Goal: Task Accomplishment & Management: Use online tool/utility

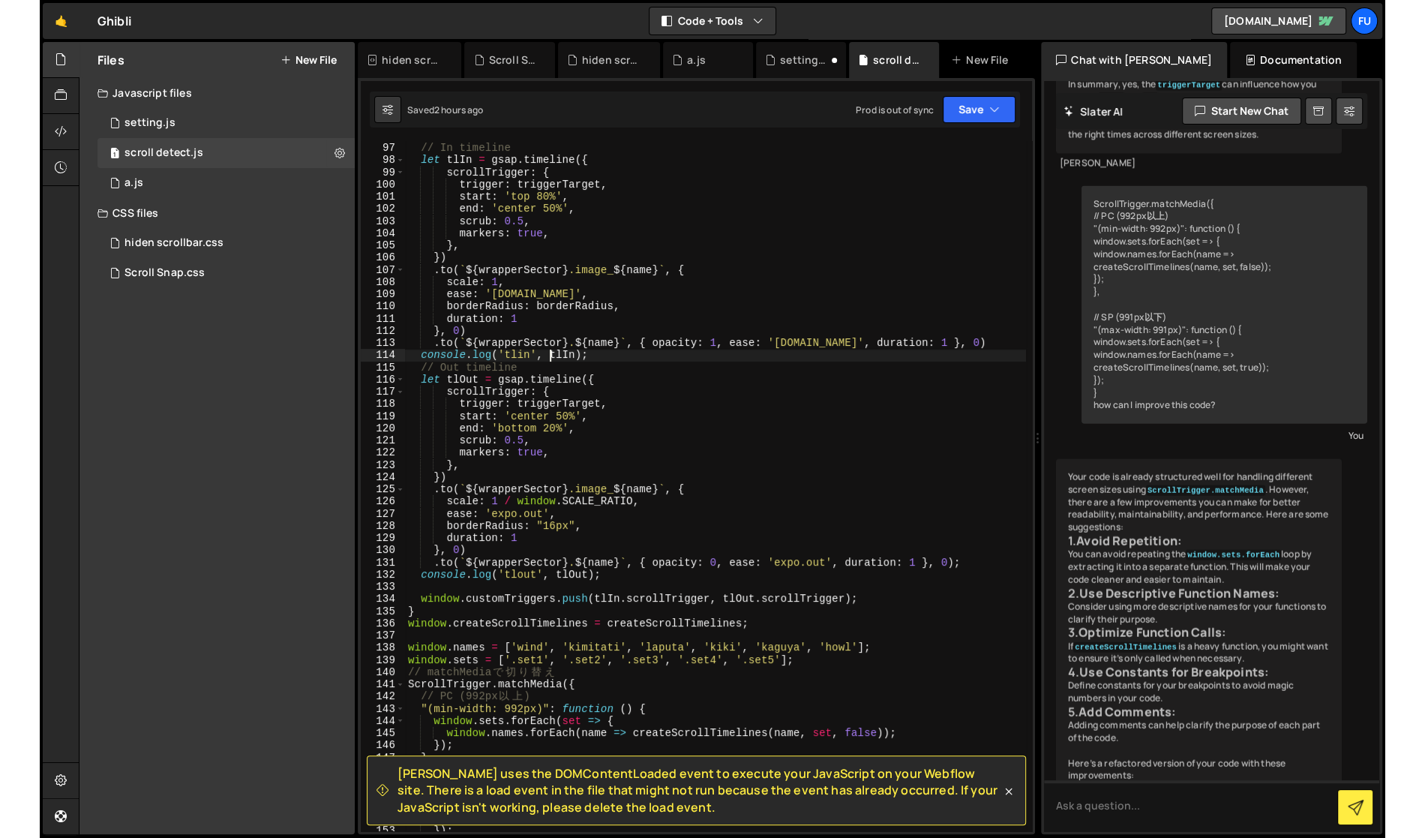
scroll to position [13797, 0]
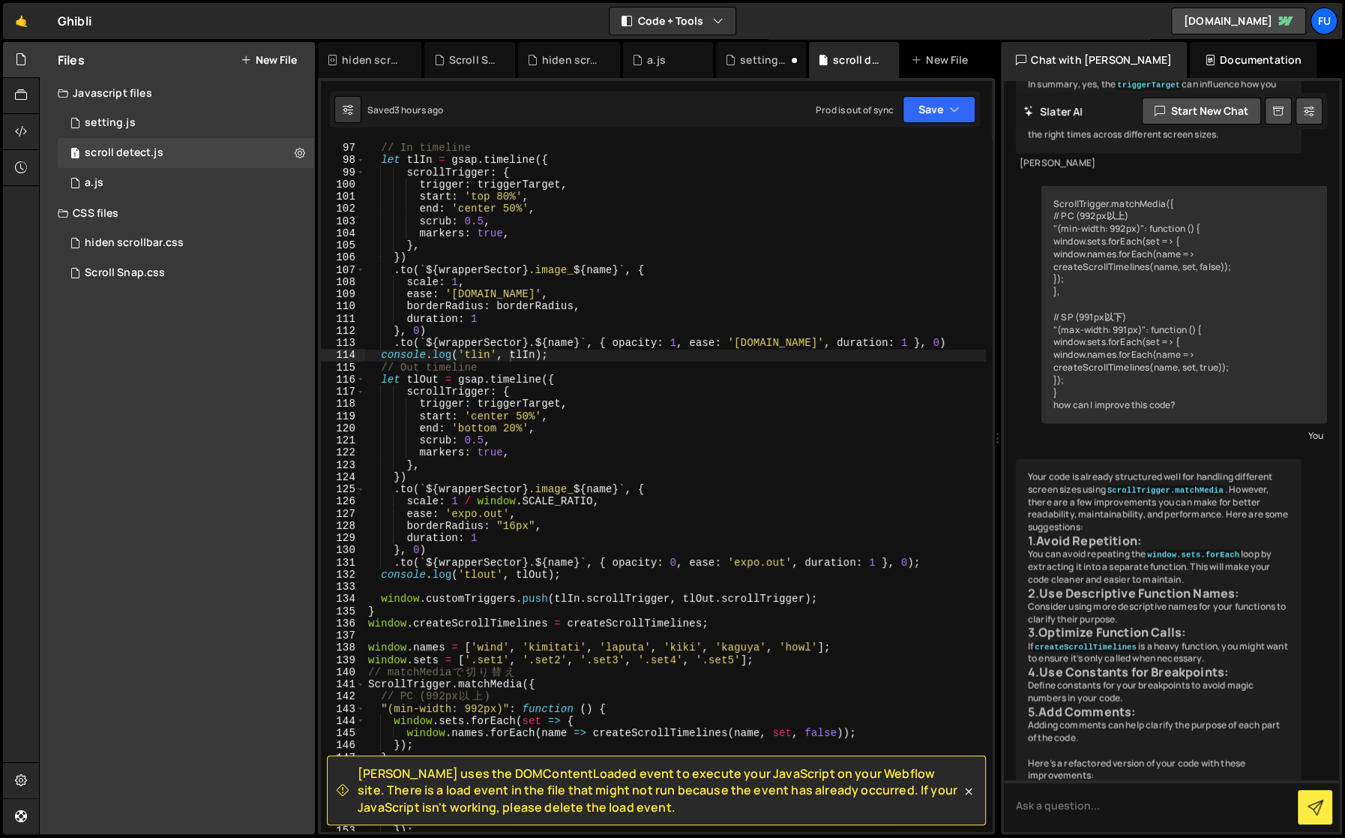
click at [1008, 224] on div "[PERSON_NAME] Start new chat how can I export [PERSON_NAME] codes to vscode You…" at bounding box center [1171, 456] width 341 height 756
drag, startPoint x: 1342, startPoint y: 216, endPoint x: 1405, endPoint y: 219, distance: 63.1
click at [1008, 219] on html "Projects [GEOGRAPHIC_DATA] Blog Fu Projects Your Teams Invite team member Accou…" at bounding box center [672, 419] width 1345 height 838
click at [1008, 220] on div "how can I export [PERSON_NAME] codes to vscode You To export your code from [PE…" at bounding box center [1171, 456] width 335 height 750
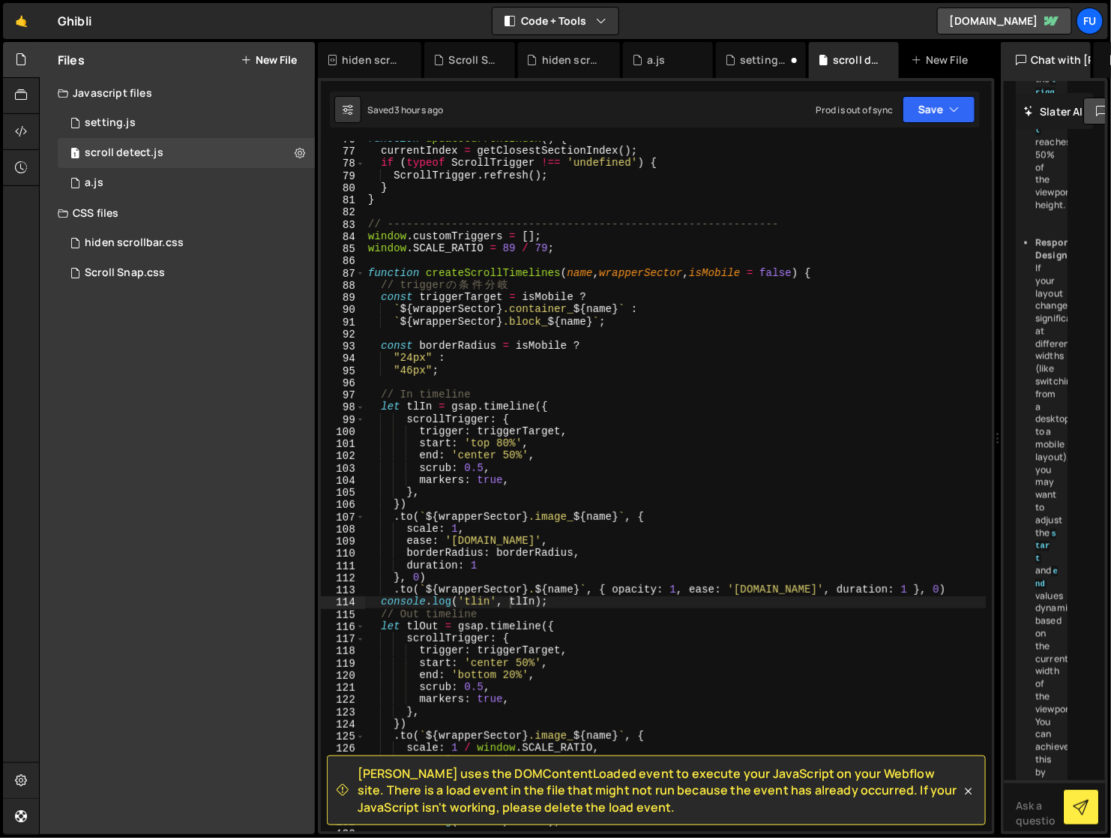
scroll to position [921, 0]
click at [629, 317] on div "function updateCurrentIndex ( ) { currentIndex = getClosestSectionIndex ( ) ; i…" at bounding box center [675, 490] width 621 height 715
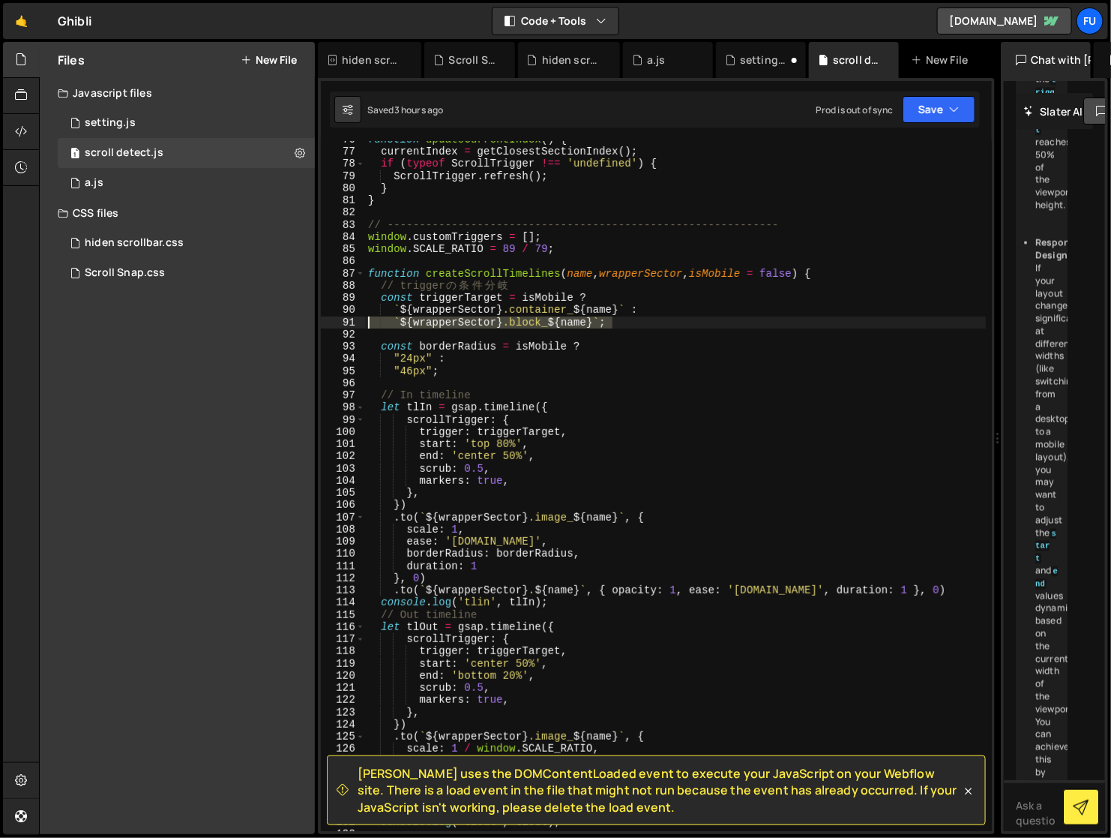
drag, startPoint x: 622, startPoint y: 317, endPoint x: 370, endPoint y: 319, distance: 252.7
click at [370, 319] on div "function updateCurrentIndex ( ) { currentIndex = getClosestSectionIndex ( ) ; i…" at bounding box center [675, 490] width 621 height 715
click at [610, 317] on div "function updateCurrentIndex ( ) { currentIndex = getClosestSectionIndex ( ) ; i…" at bounding box center [675, 486] width 621 height 690
click at [666, 318] on div "function updateCurrentIndex ( ) { currentIndex = getClosestSectionIndex ( ) ; i…" at bounding box center [675, 490] width 621 height 715
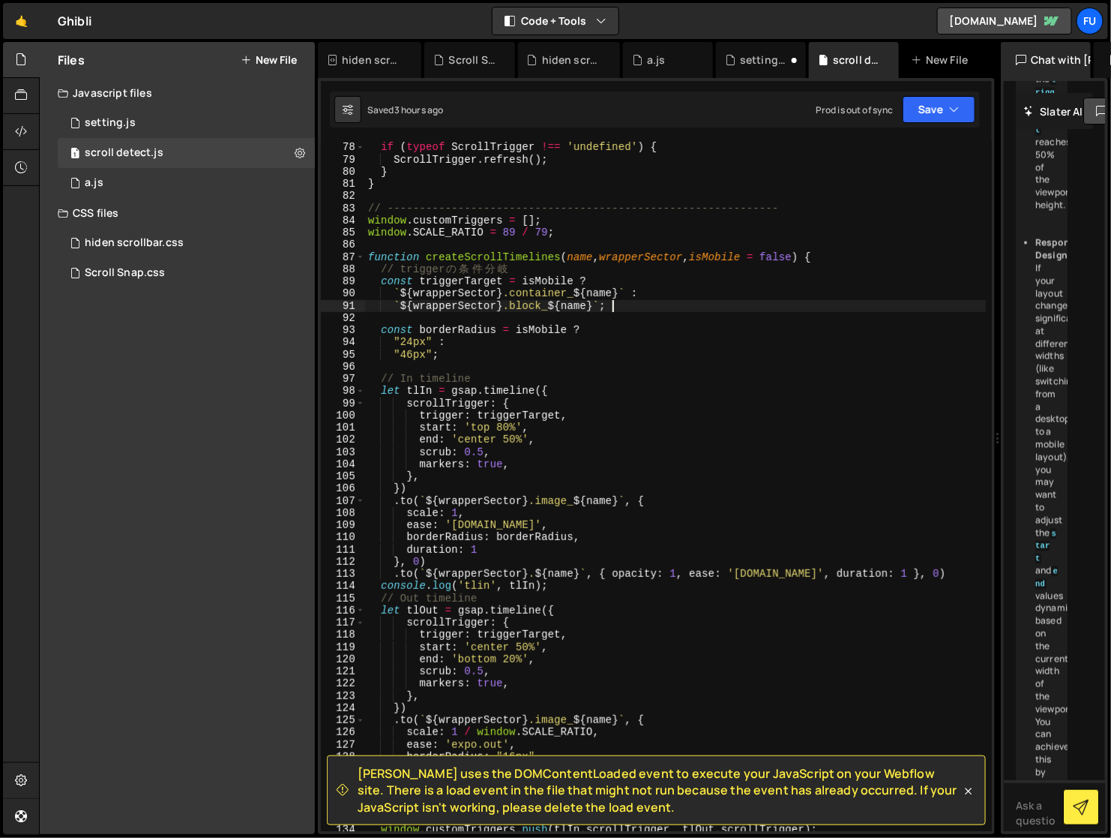
scroll to position [938, 0]
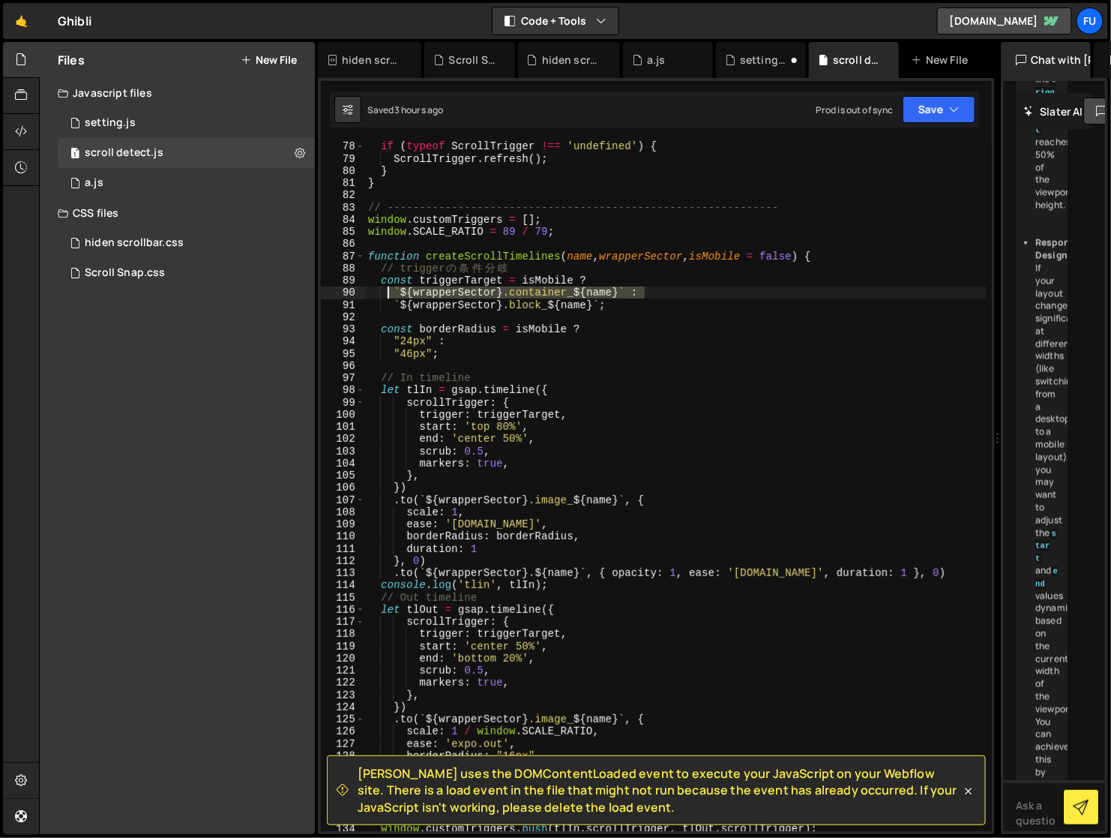
drag, startPoint x: 649, startPoint y: 291, endPoint x: 391, endPoint y: 296, distance: 258.0
click at [391, 296] on div "if ( typeof ScrollTrigger !== 'undefined' ) { ScrollTrigger . refresh ( ) ; } }…" at bounding box center [675, 497] width 621 height 715
click at [605, 304] on div "if ( typeof ScrollTrigger !== 'undefined' ) { ScrollTrigger . refresh ( ) ; } }…" at bounding box center [675, 497] width 621 height 715
drag, startPoint x: 634, startPoint y: 294, endPoint x: 392, endPoint y: 290, distance: 241.5
click at [392, 290] on div "if ( typeof ScrollTrigger !== 'undefined' ) { ScrollTrigger . refresh ( ) ; } }…" at bounding box center [675, 497] width 621 height 715
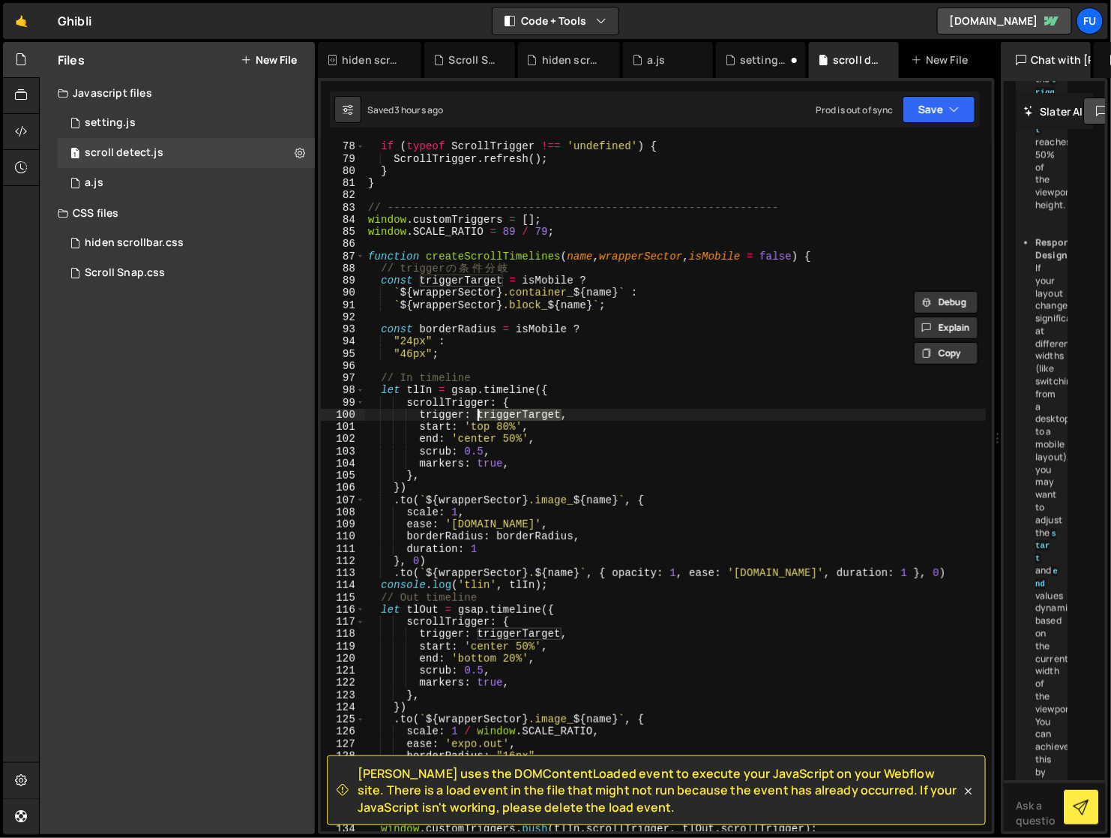
drag, startPoint x: 559, startPoint y: 415, endPoint x: 476, endPoint y: 411, distance: 83.3
click at [476, 411] on div "if ( typeof ScrollTrigger !== 'undefined' ) { ScrollTrigger . refresh ( ) ; } }…" at bounding box center [675, 497] width 621 height 715
paste textarea "`${wrapperSector} .container_${name}`"
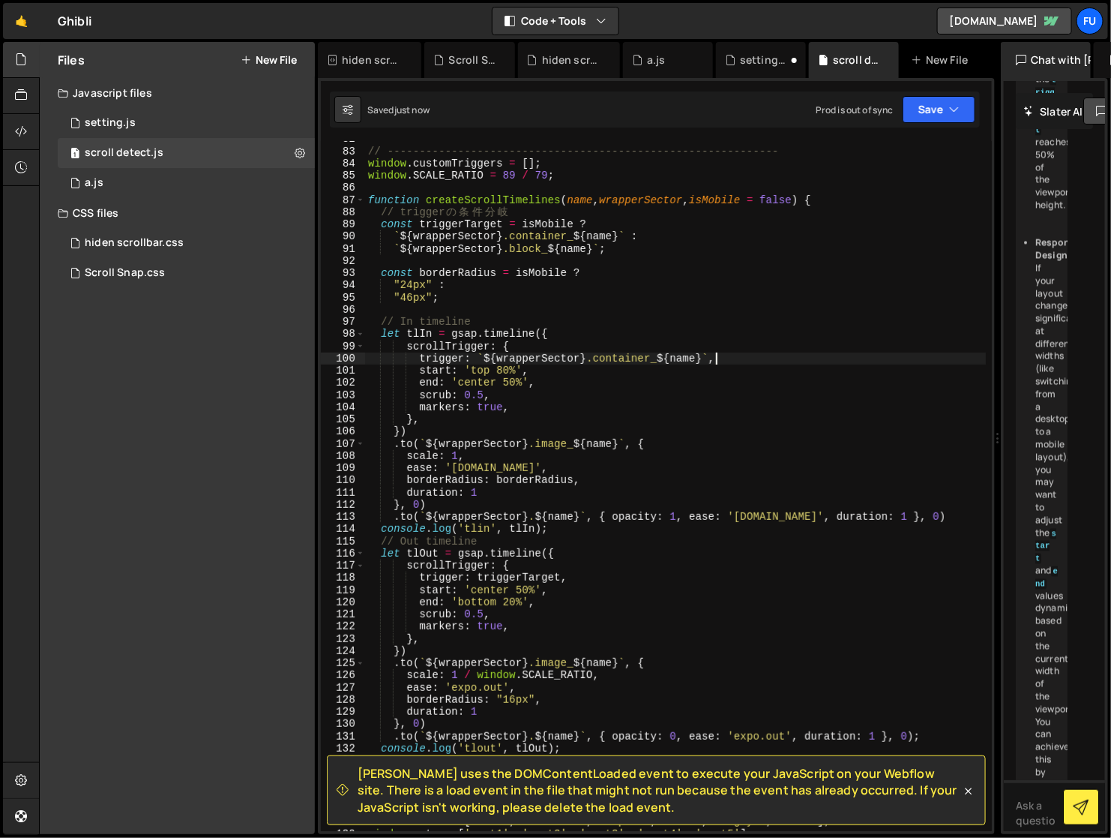
scroll to position [994, 0]
drag, startPoint x: 559, startPoint y: 577, endPoint x: 478, endPoint y: 579, distance: 81.8
click at [478, 579] on div "// ------------------------------------------------------------- window . custo…" at bounding box center [675, 490] width 621 height 715
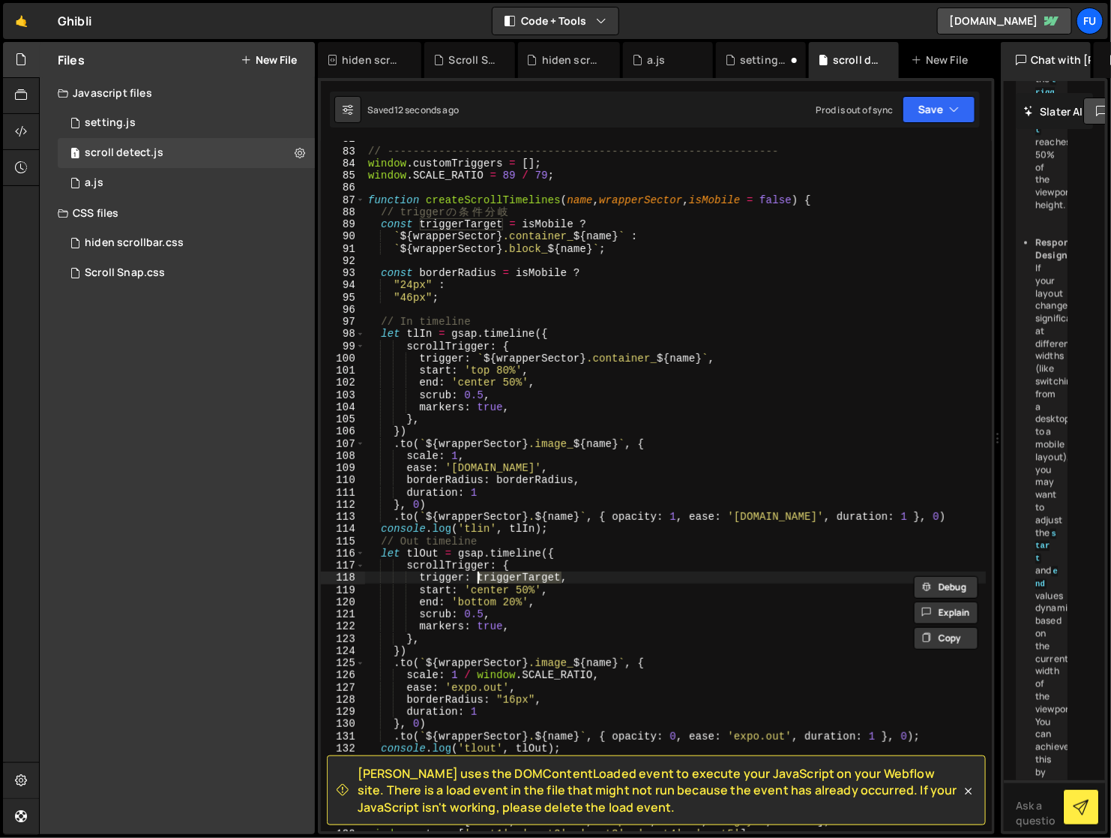
paste textarea "`${wrapperSector} .container_${name}`"
type textarea "trigger: `${wrapperSector} .container_${name}`,"
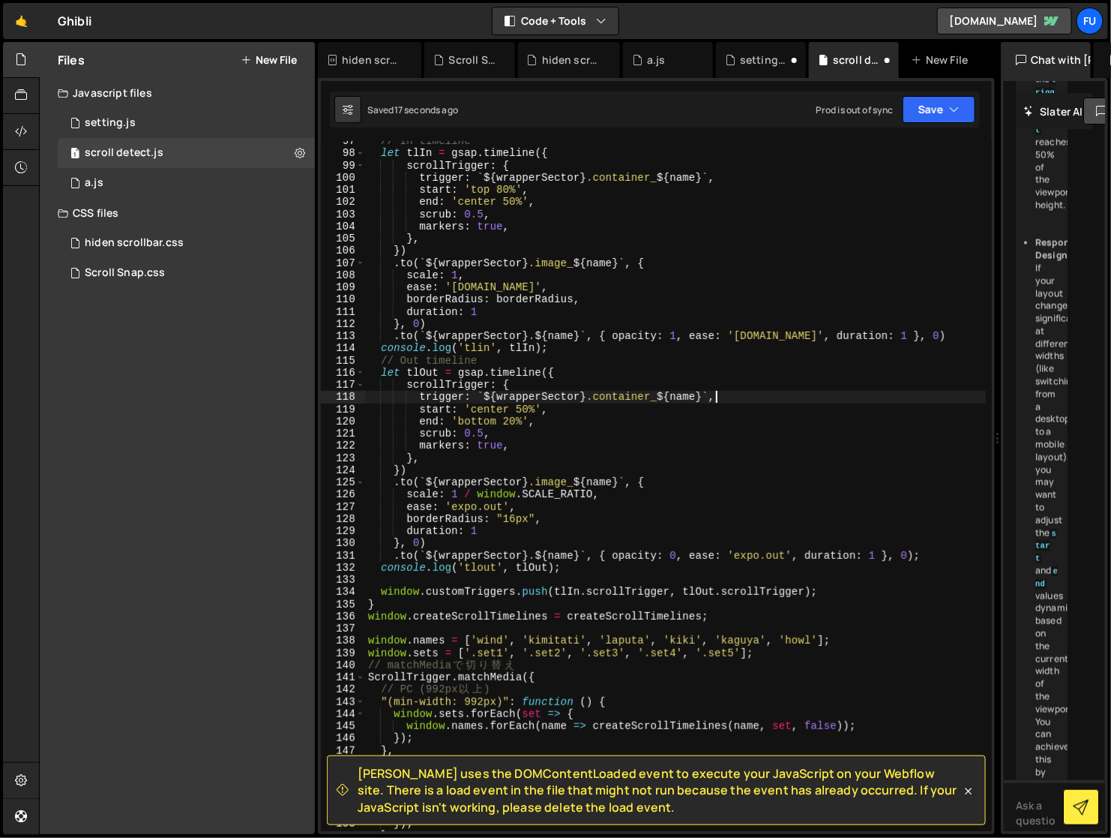
scroll to position [1176, 0]
click at [920, 115] on button "Save" at bounding box center [939, 109] width 73 height 27
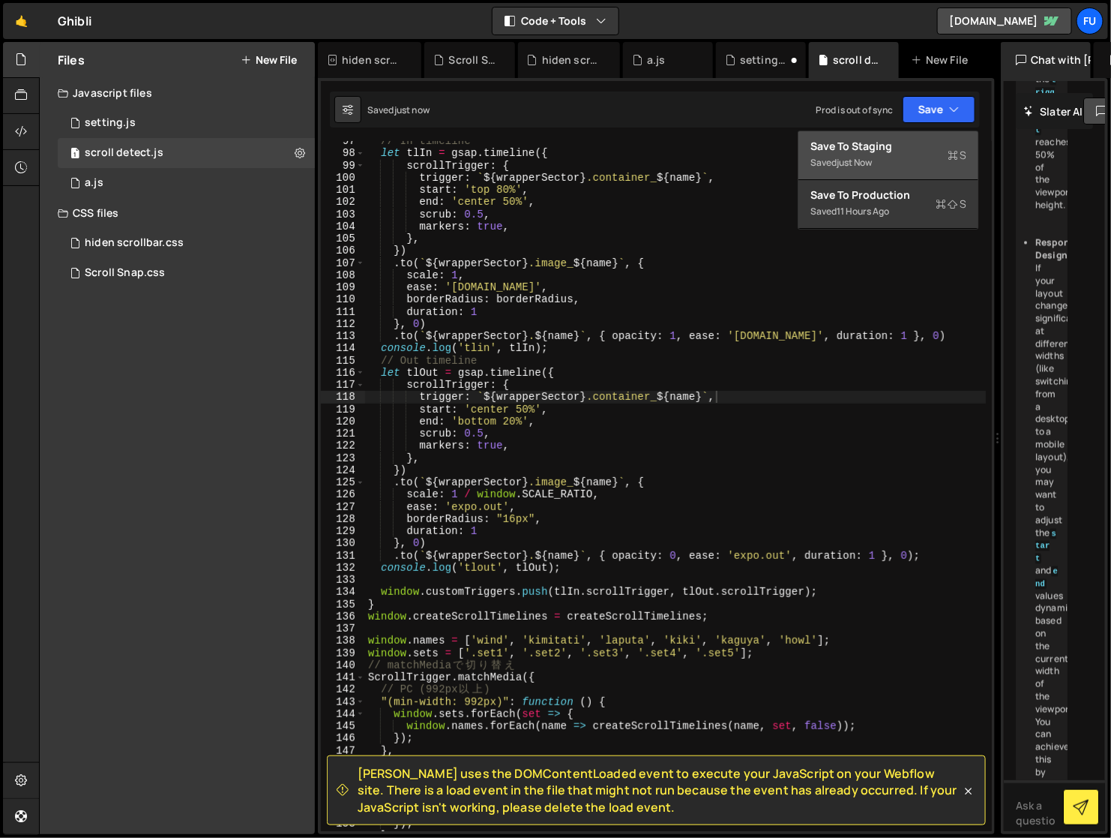
click at [918, 151] on div "Save to Staging S" at bounding box center [889, 146] width 156 height 15
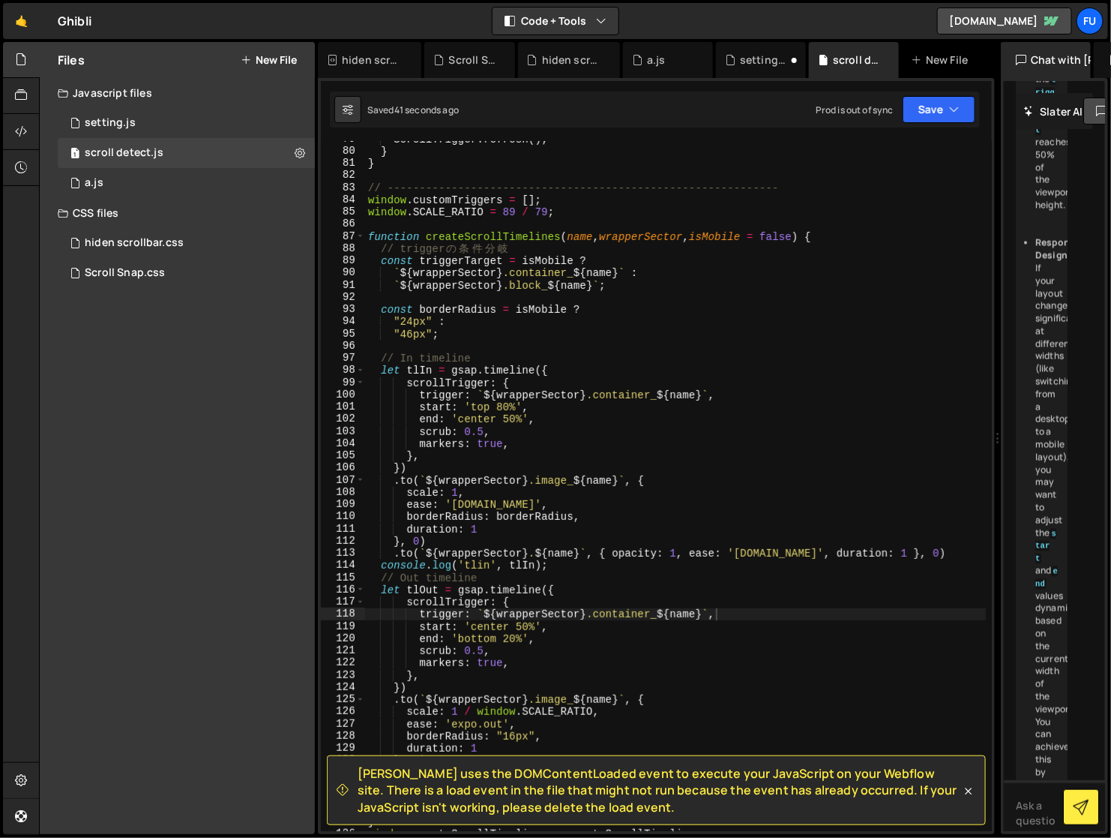
scroll to position [0, 0]
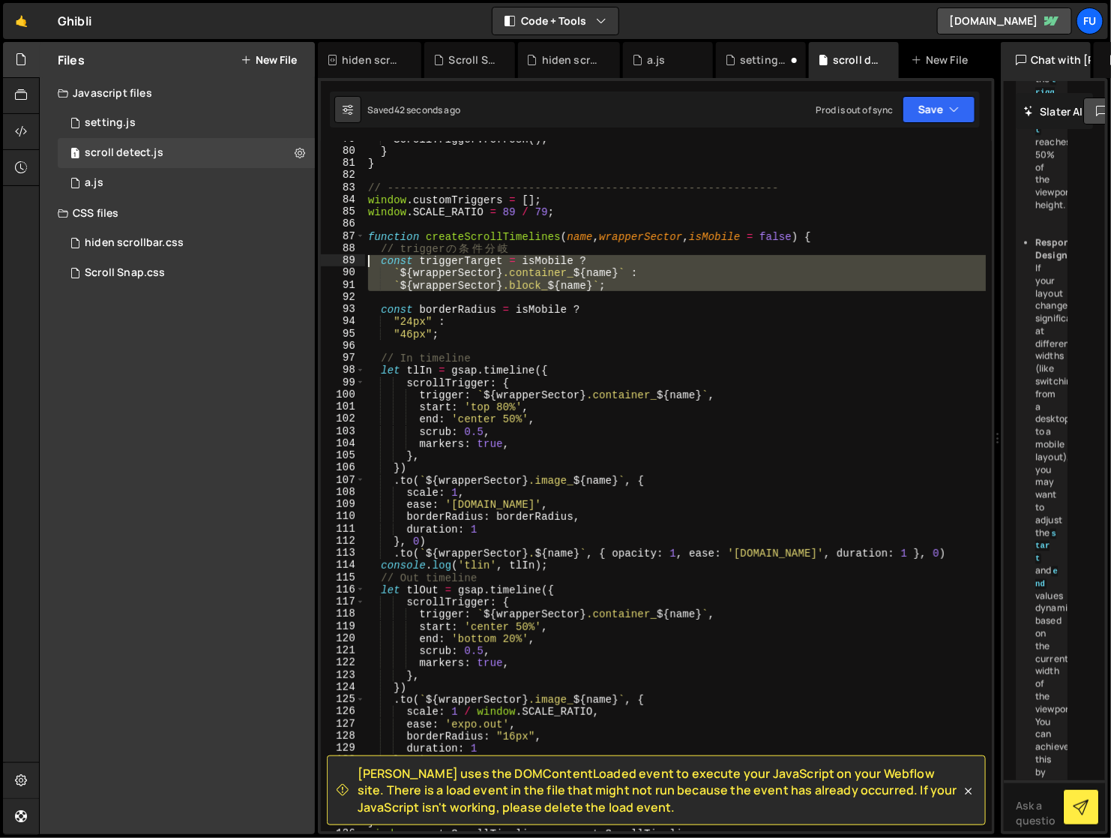
drag, startPoint x: 640, startPoint y: 297, endPoint x: 356, endPoint y: 262, distance: 285.6
click at [356, 262] on div "79 80 81 82 83 84 85 86 87 88 89 90 91 92 93 94 95 96 97 98 99 100 101 102 103 …" at bounding box center [656, 486] width 671 height 690
type textarea "const triggerTarget = isMobile ? `${wrapperSector} .container_${name}` :"
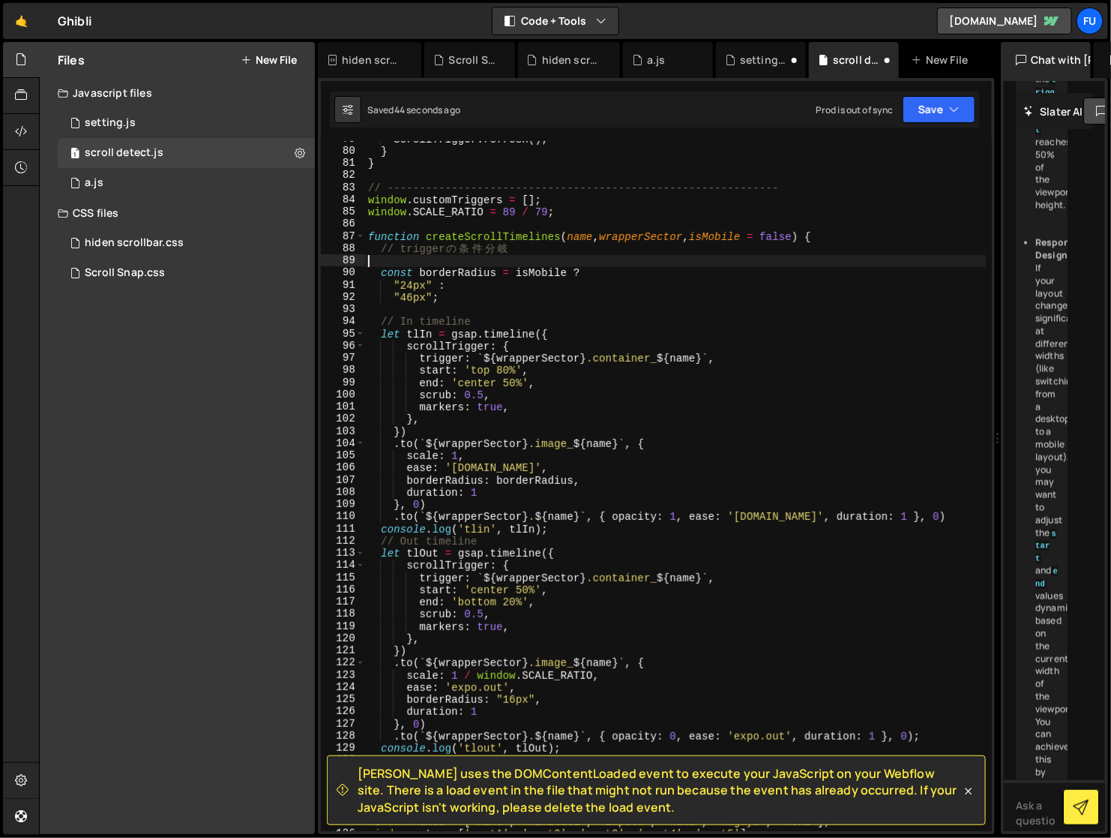
type textarea "// trigger の条件分岐"
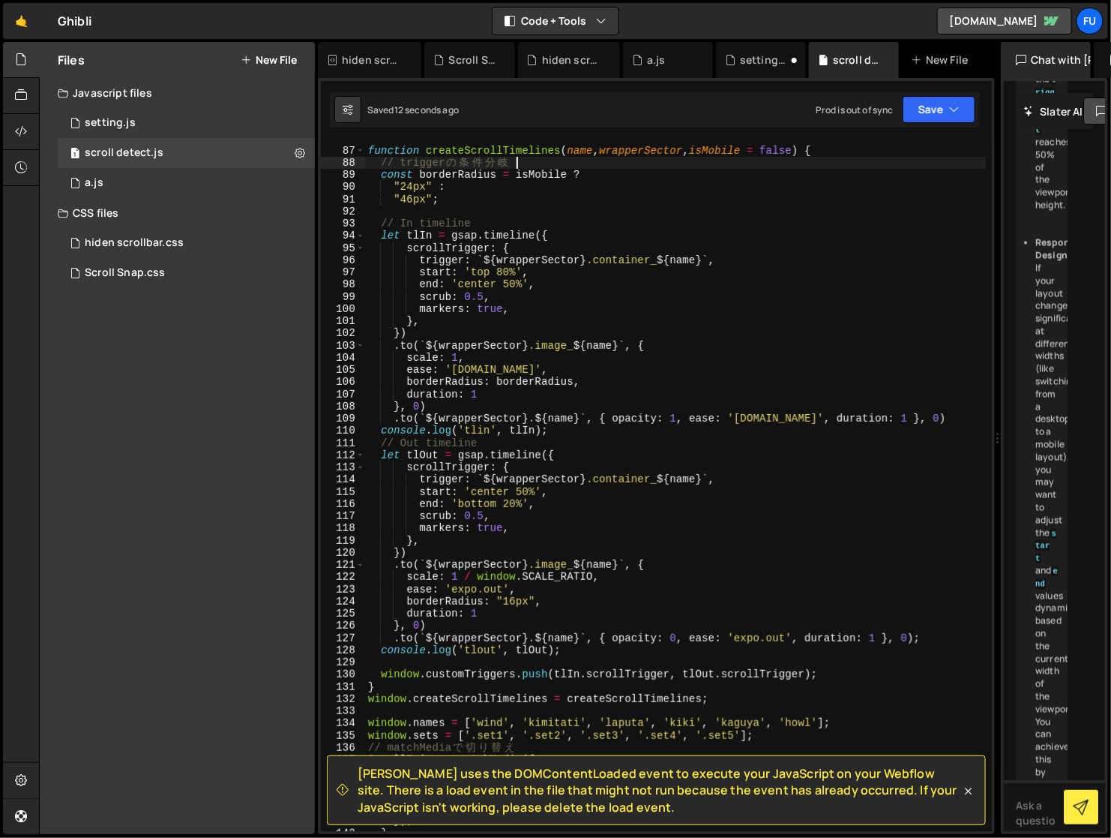
scroll to position [959, 0]
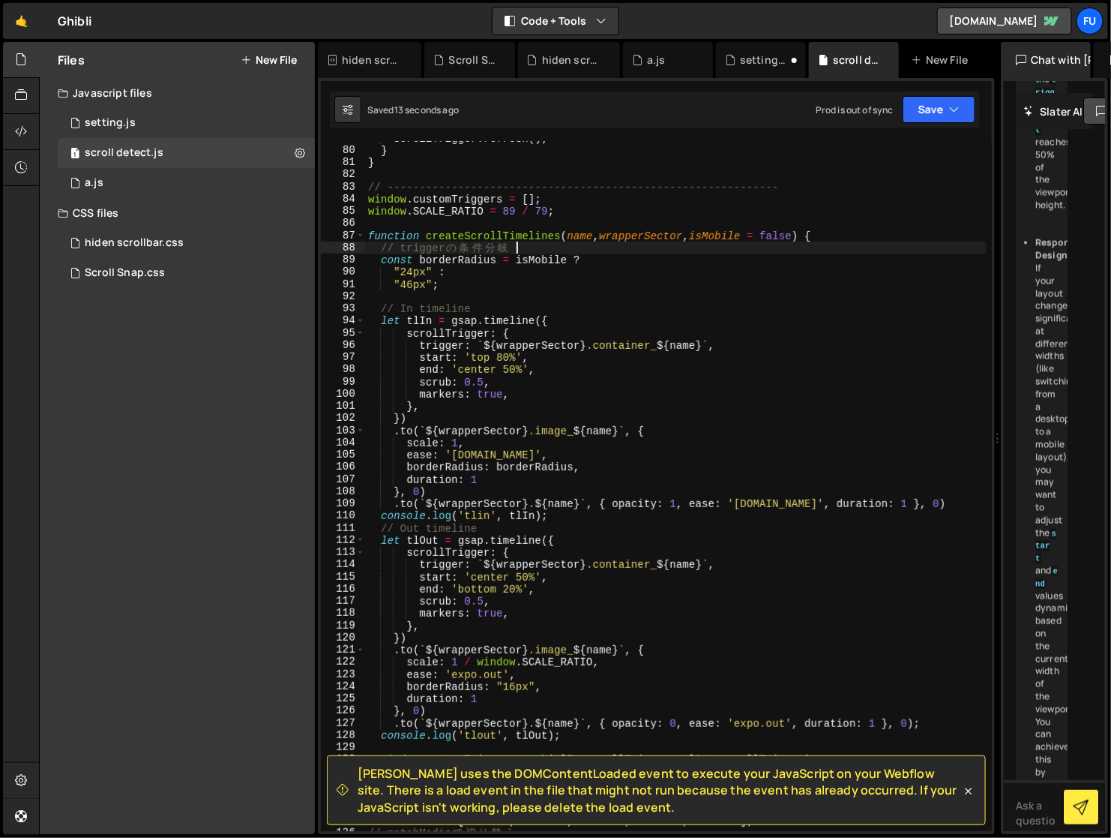
click at [612, 293] on div "ScrollTrigger . refresh ( ) ; } } // ------------------------------------------…" at bounding box center [675, 489] width 621 height 715
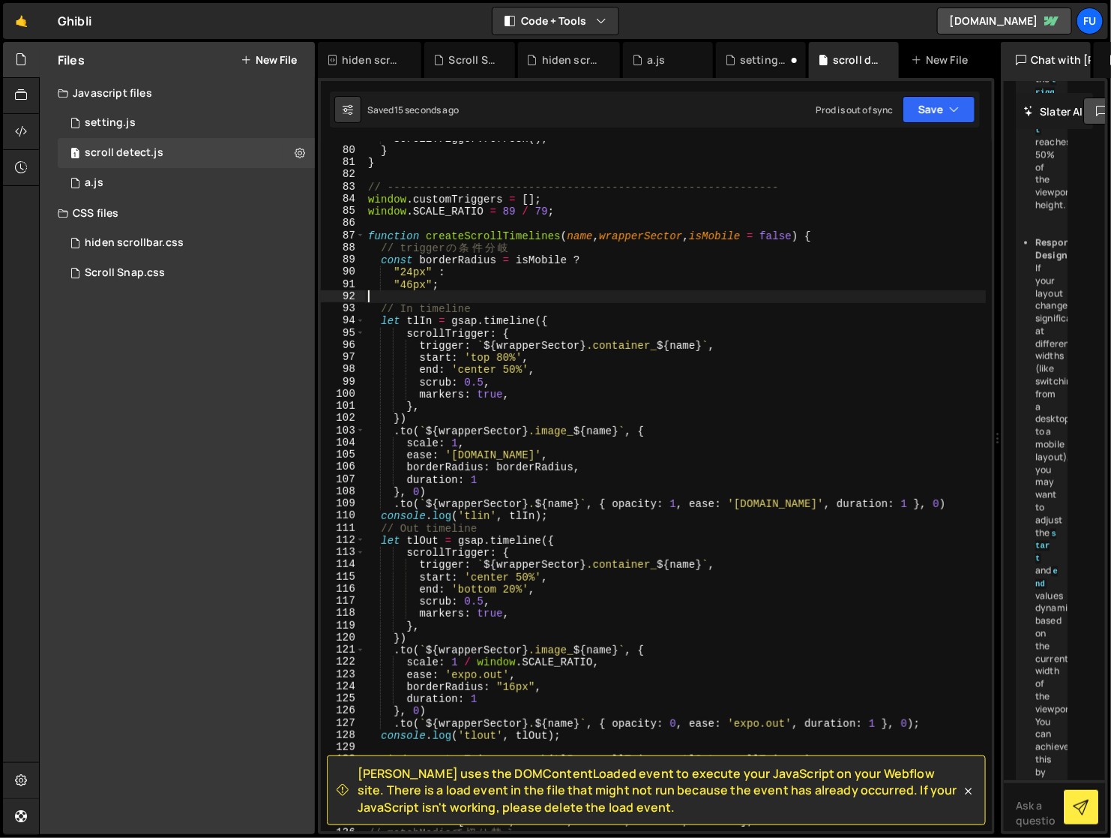
click at [561, 247] on div "ScrollTrigger . refresh ( ) ; } } // ------------------------------------------…" at bounding box center [675, 489] width 621 height 715
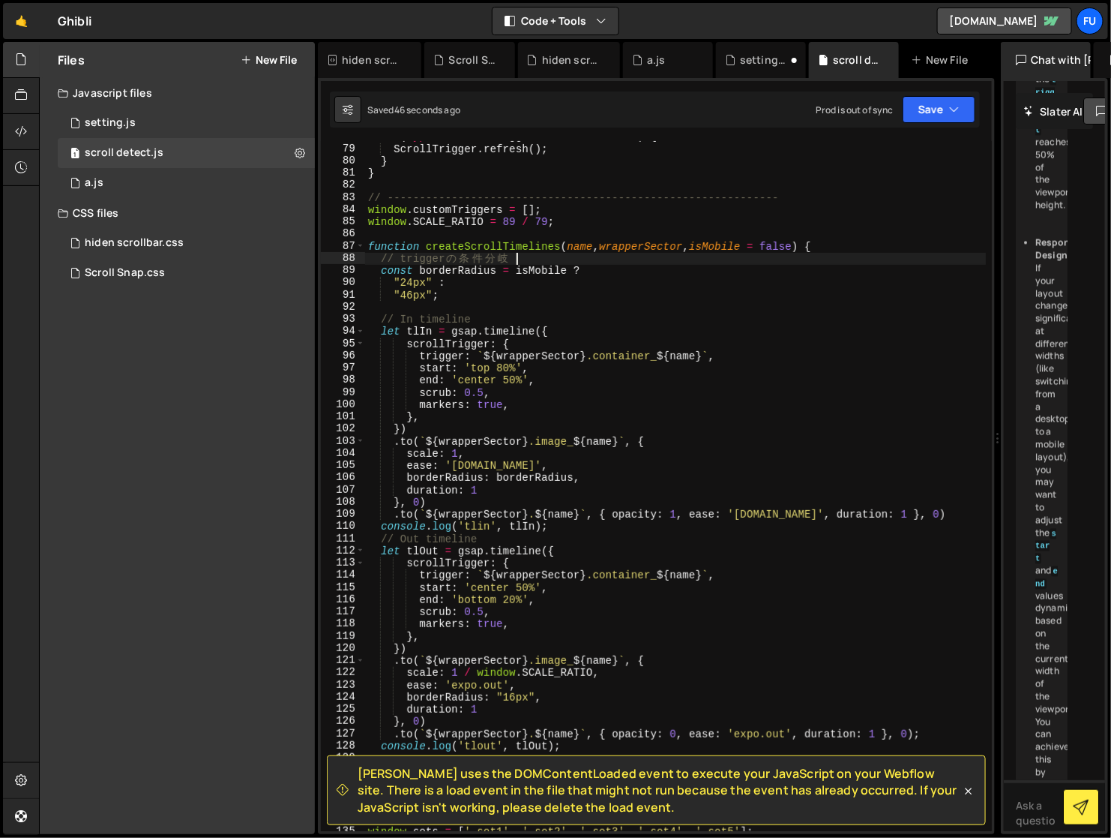
scroll to position [932, 0]
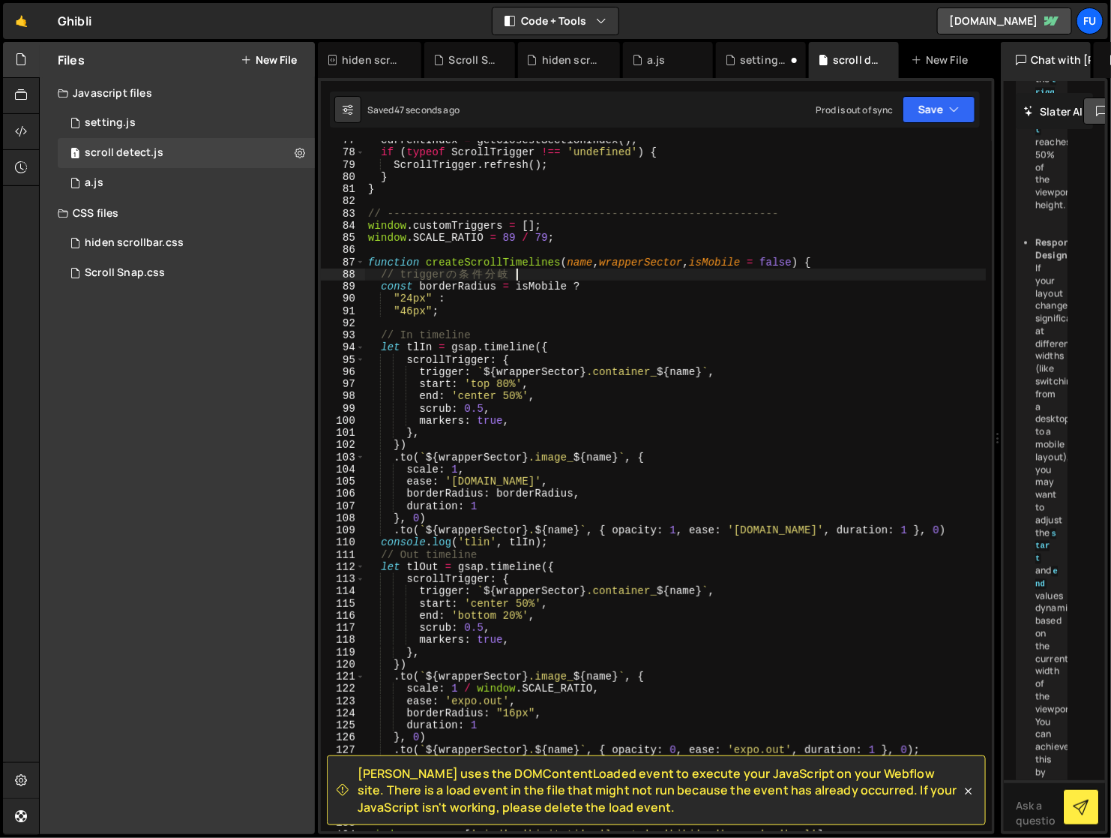
click at [541, 302] on div "currentIndex = getClosestSectionIndex ( ) ; if ( typeof ScrollTrigger !== 'unde…" at bounding box center [675, 491] width 621 height 715
type textarea ""24px" :"
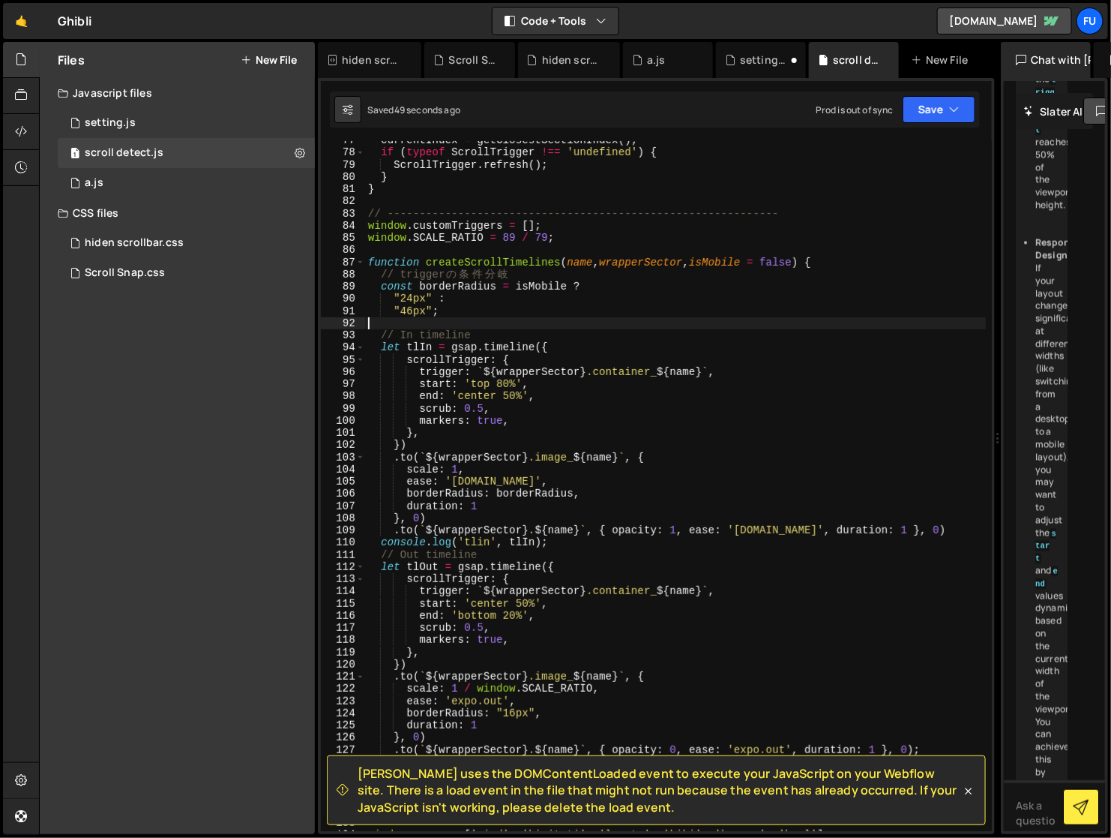
click at [479, 321] on div "currentIndex = getClosestSectionIndex ( ) ; if ( typeof ScrollTrigger !== 'unde…" at bounding box center [675, 491] width 621 height 715
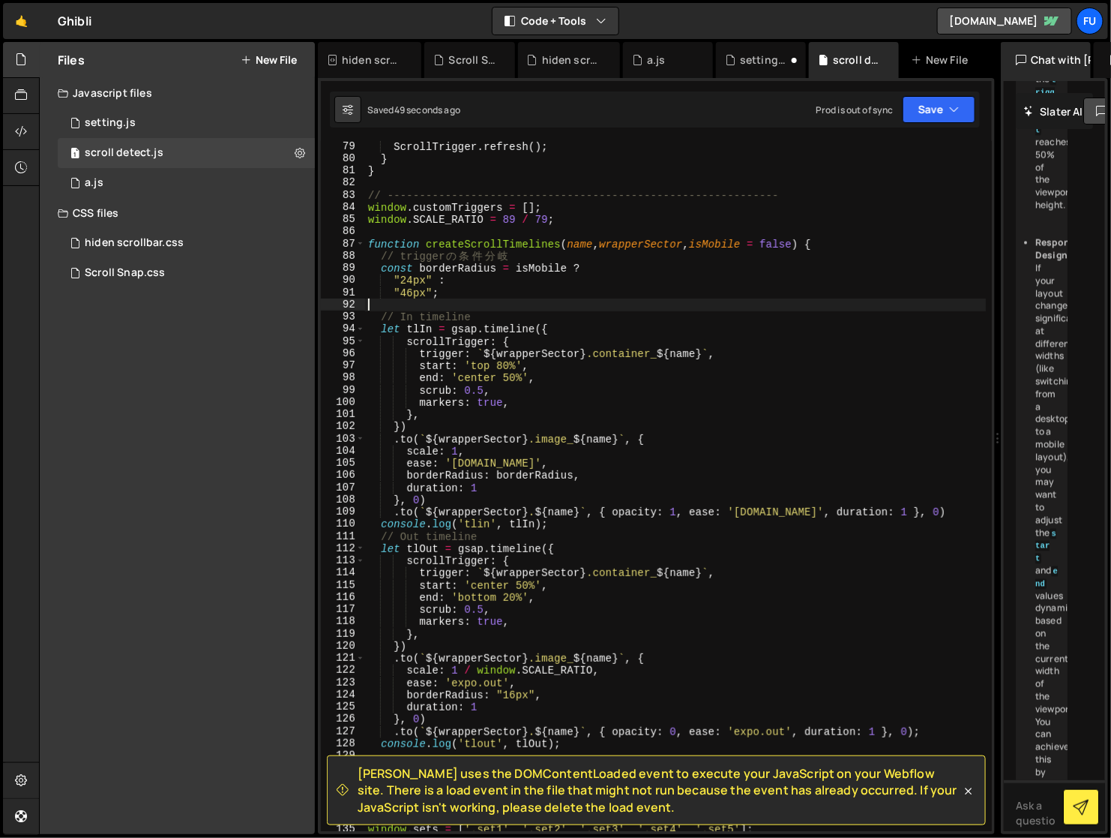
scroll to position [951, 0]
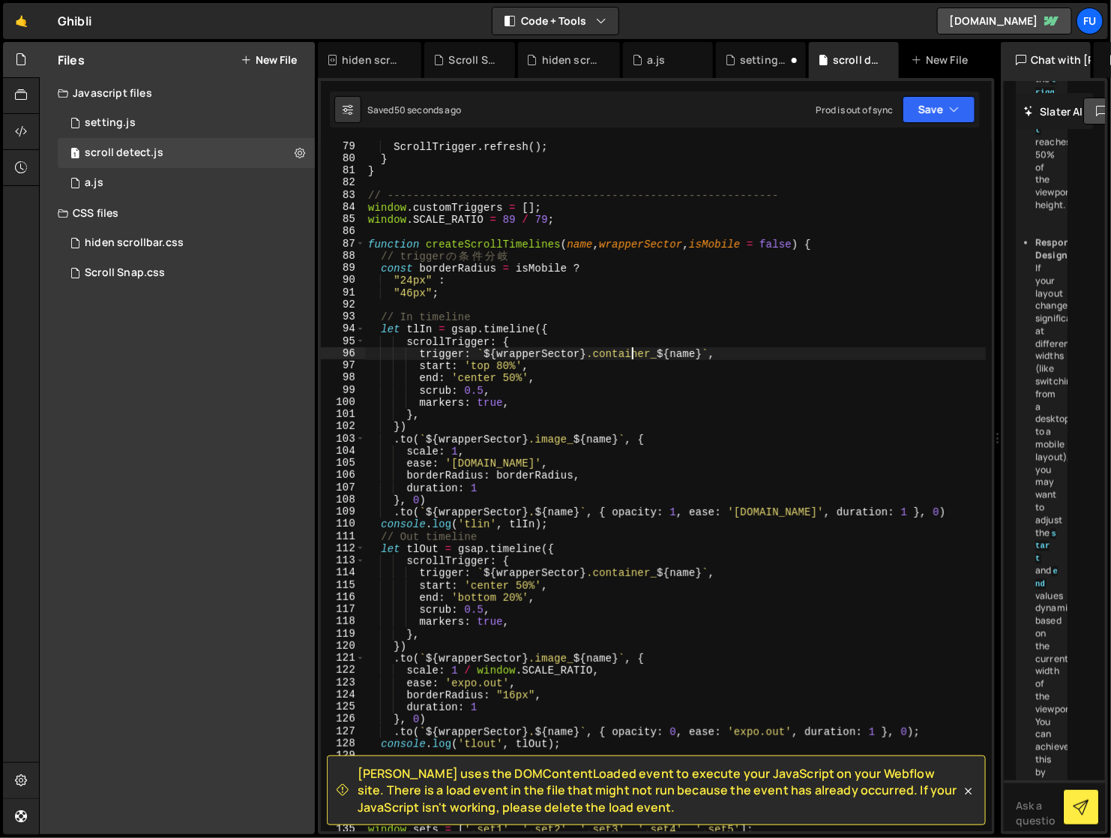
click at [634, 347] on div "ScrollTrigger . refresh ( ) ; } } // ------------------------------------------…" at bounding box center [675, 497] width 621 height 715
click at [632, 378] on div "ScrollTrigger . refresh ( ) ; } } // ------------------------------------------…" at bounding box center [675, 497] width 621 height 715
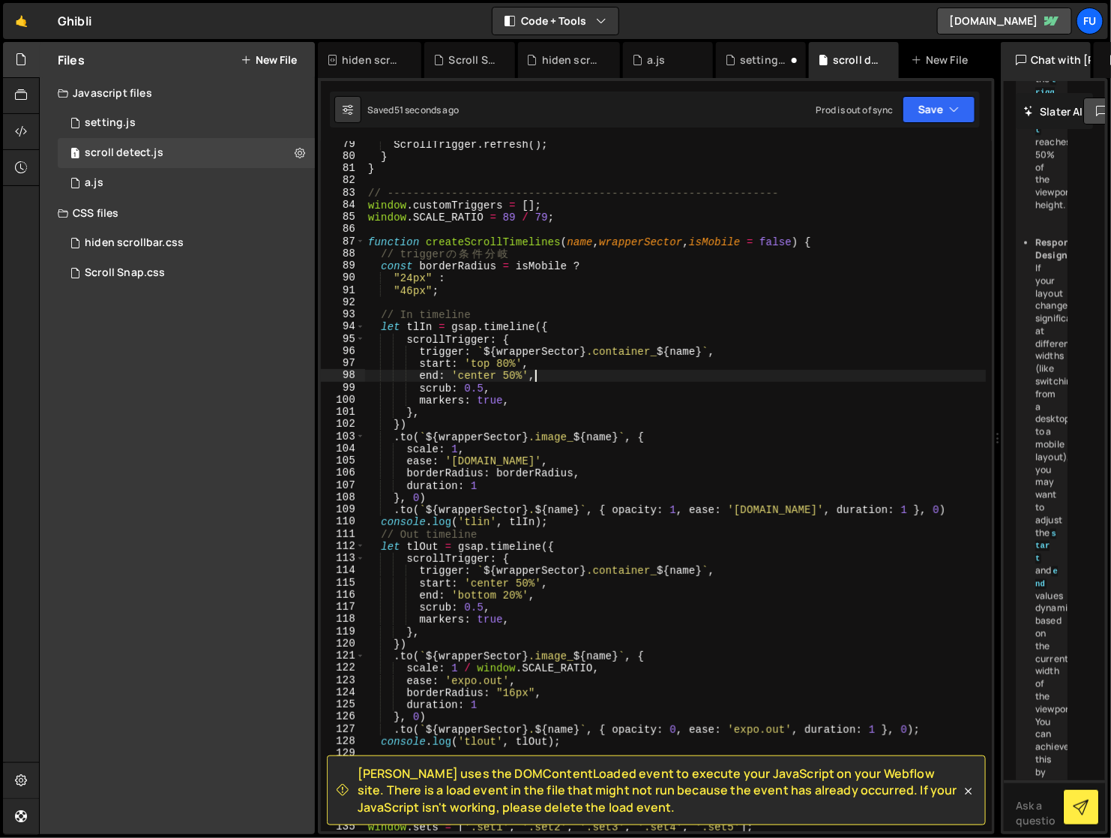
scroll to position [953, 0]
click at [621, 385] on div "ScrollTrigger . refresh ( ) ; } } // ------------------------------------------…" at bounding box center [675, 495] width 621 height 715
click at [610, 393] on div "ScrollTrigger . refresh ( ) ; } } // ------------------------------------------…" at bounding box center [675, 495] width 621 height 715
click at [610, 400] on div "ScrollTrigger . refresh ( ) ; } } // ------------------------------------------…" at bounding box center [675, 495] width 621 height 715
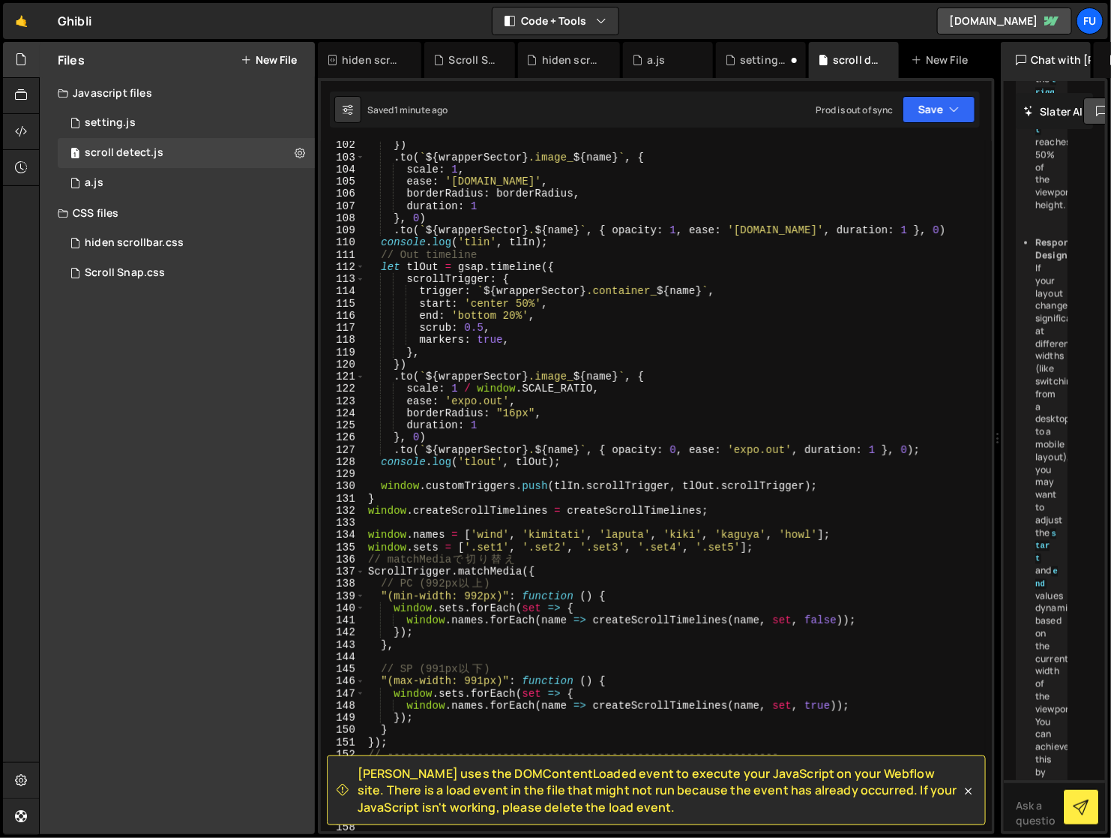
scroll to position [1233, 0]
drag, startPoint x: 611, startPoint y: 466, endPoint x: 352, endPoint y: 463, distance: 258.7
click at [352, 463] on div "markers: true, 102 103 104 105 106 107 108 109 110 111 112 113 114 115 116 117 …" at bounding box center [656, 486] width 671 height 690
type textarea "console.log('tlout', tlOut);"
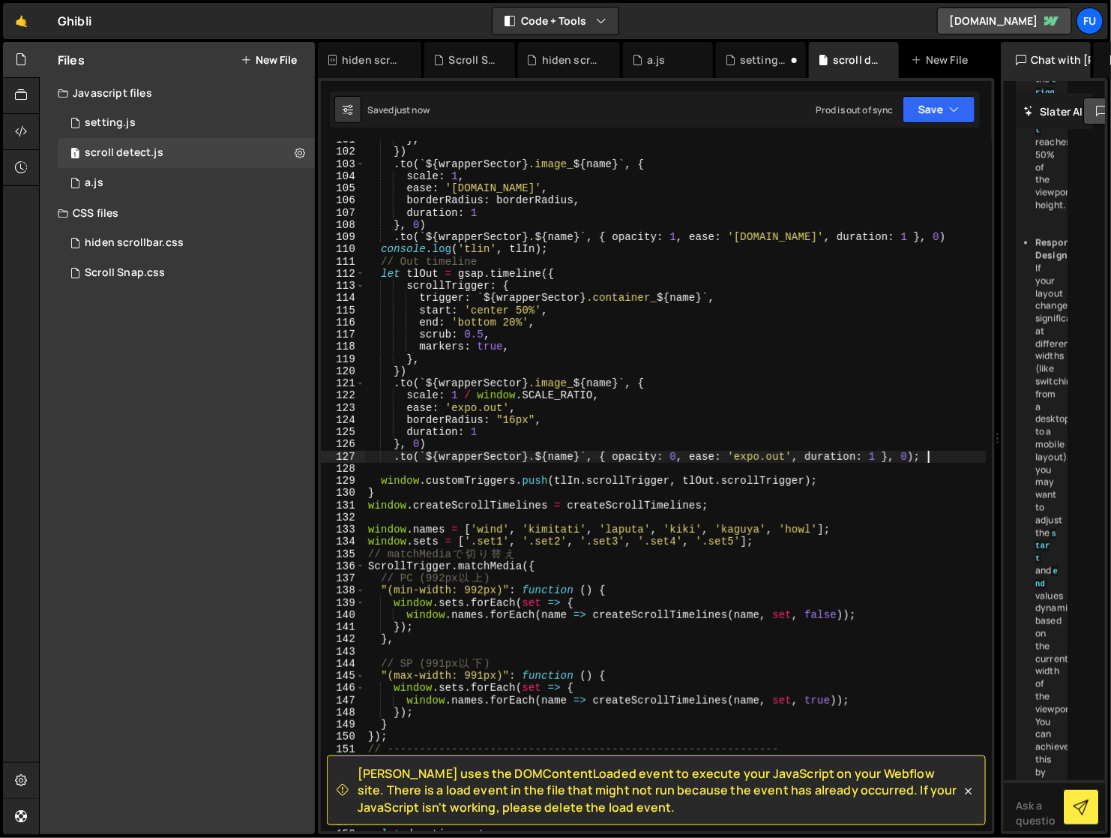
scroll to position [1226, 0]
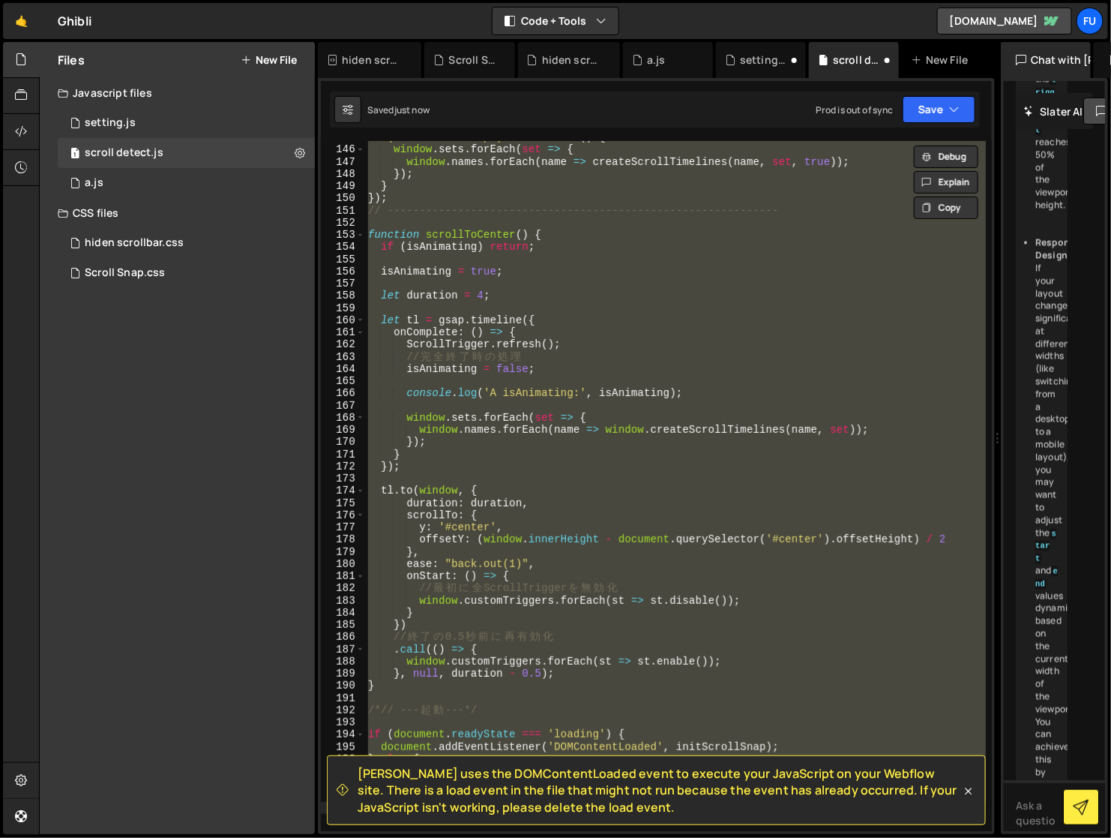
click at [467, 455] on div ""(max-width: 991px)" : function ( ) { window . sets . forEach ( set => { window…" at bounding box center [675, 486] width 621 height 690
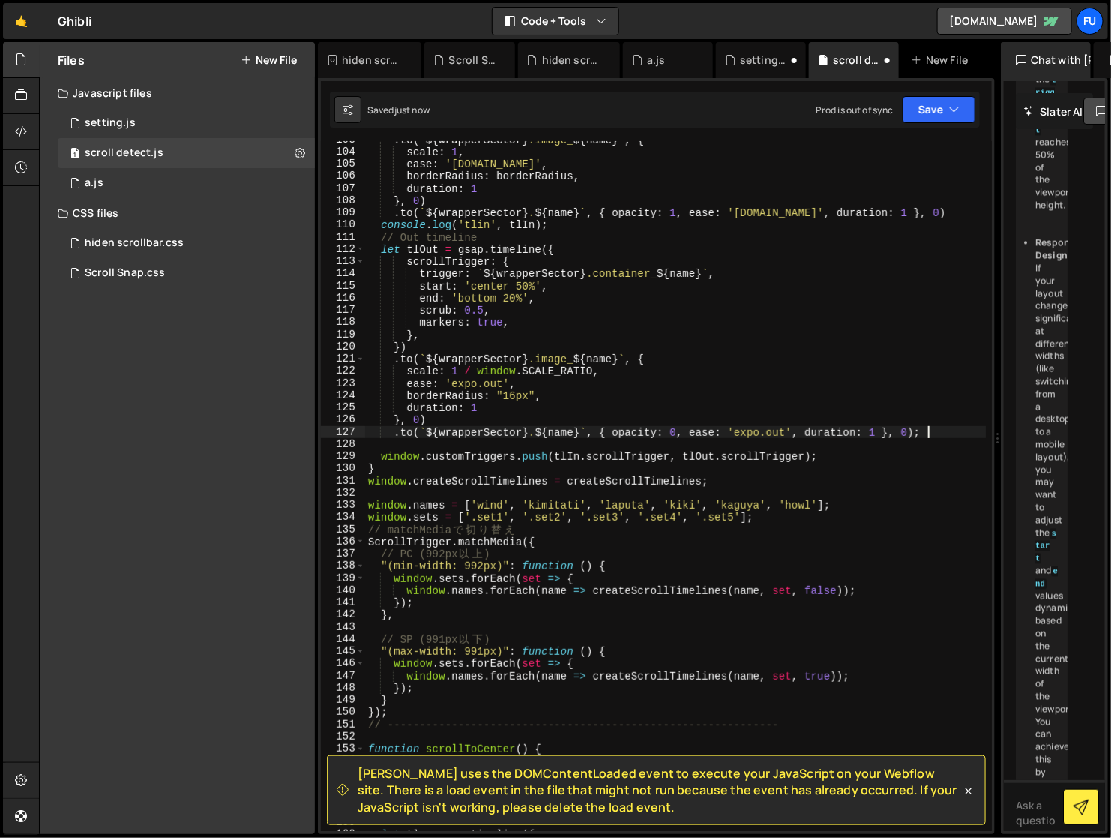
scroll to position [1216, 0]
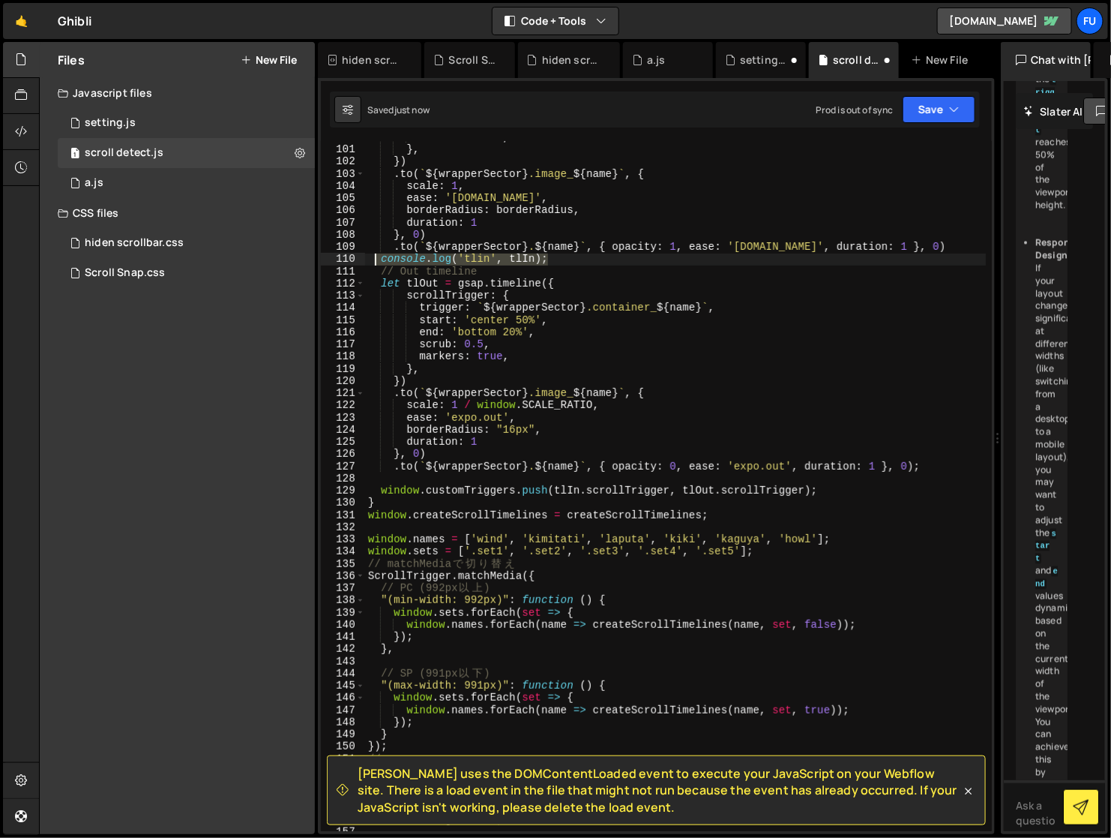
drag, startPoint x: 556, startPoint y: 259, endPoint x: 369, endPoint y: 256, distance: 186.7
click at [369, 256] on div "markers : true , } , }) . to ( ` ${ wrapperSector } .image_ ${ name } ` , { sca…" at bounding box center [675, 488] width 621 height 715
type textarea "console.log('tlin', tlIn);"
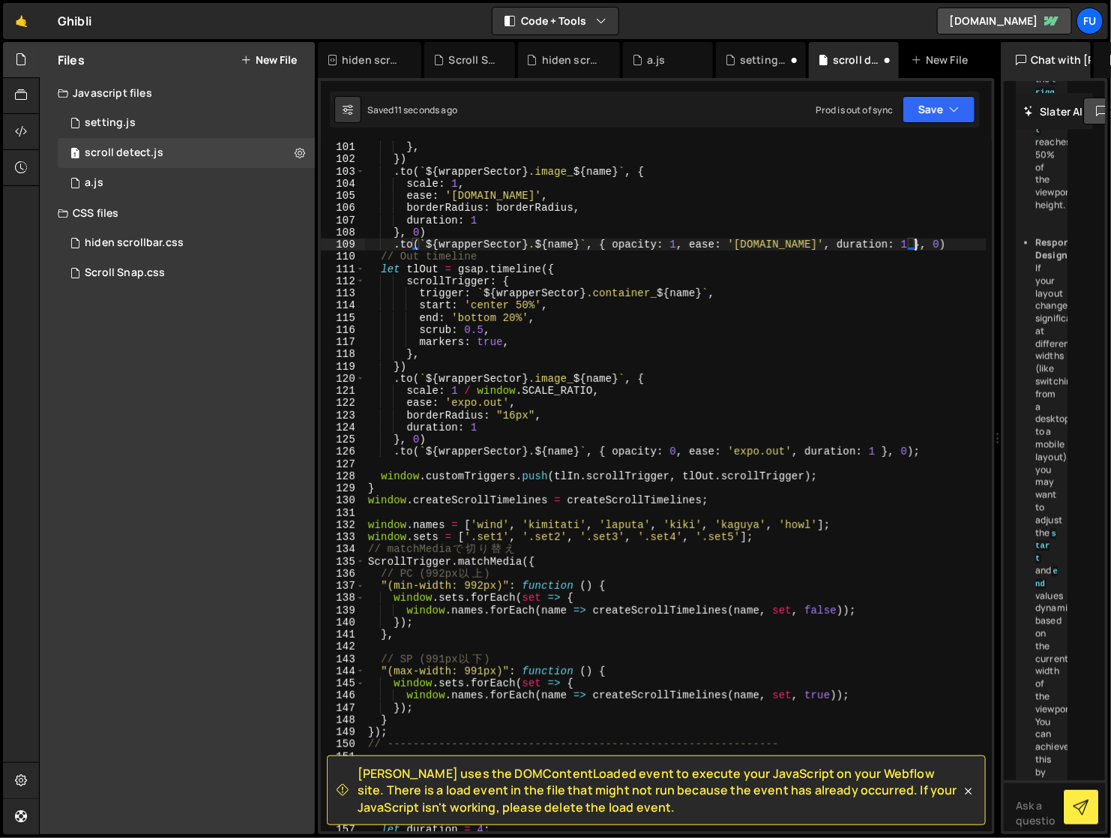
scroll to position [1309, 0]
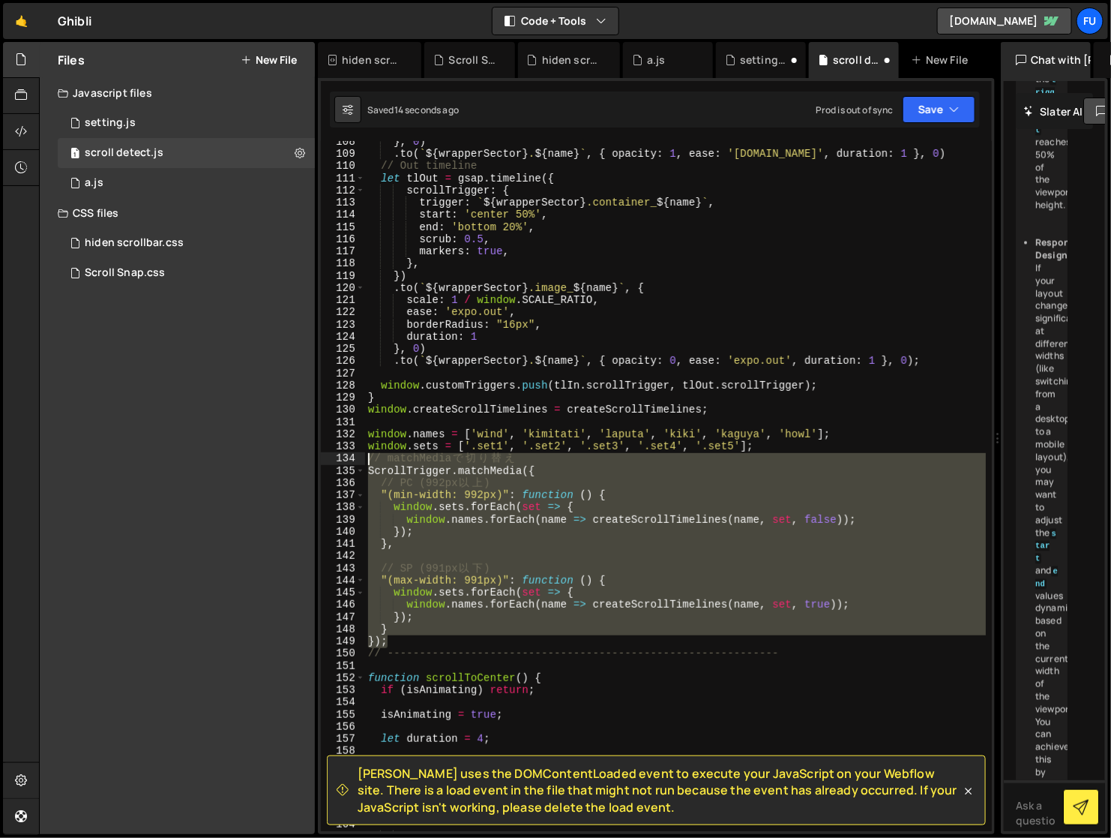
drag, startPoint x: 416, startPoint y: 641, endPoint x: 353, endPoint y: 458, distance: 193.5
click at [353, 458] on div ".to(`${wrapperSector} .${name}`, { opacity: 1, ease: '[DOMAIN_NAME]', duration:…" at bounding box center [656, 486] width 671 height 690
type textarea "// matchMediaで切り替え ScrollTrigger.matchMedia({"
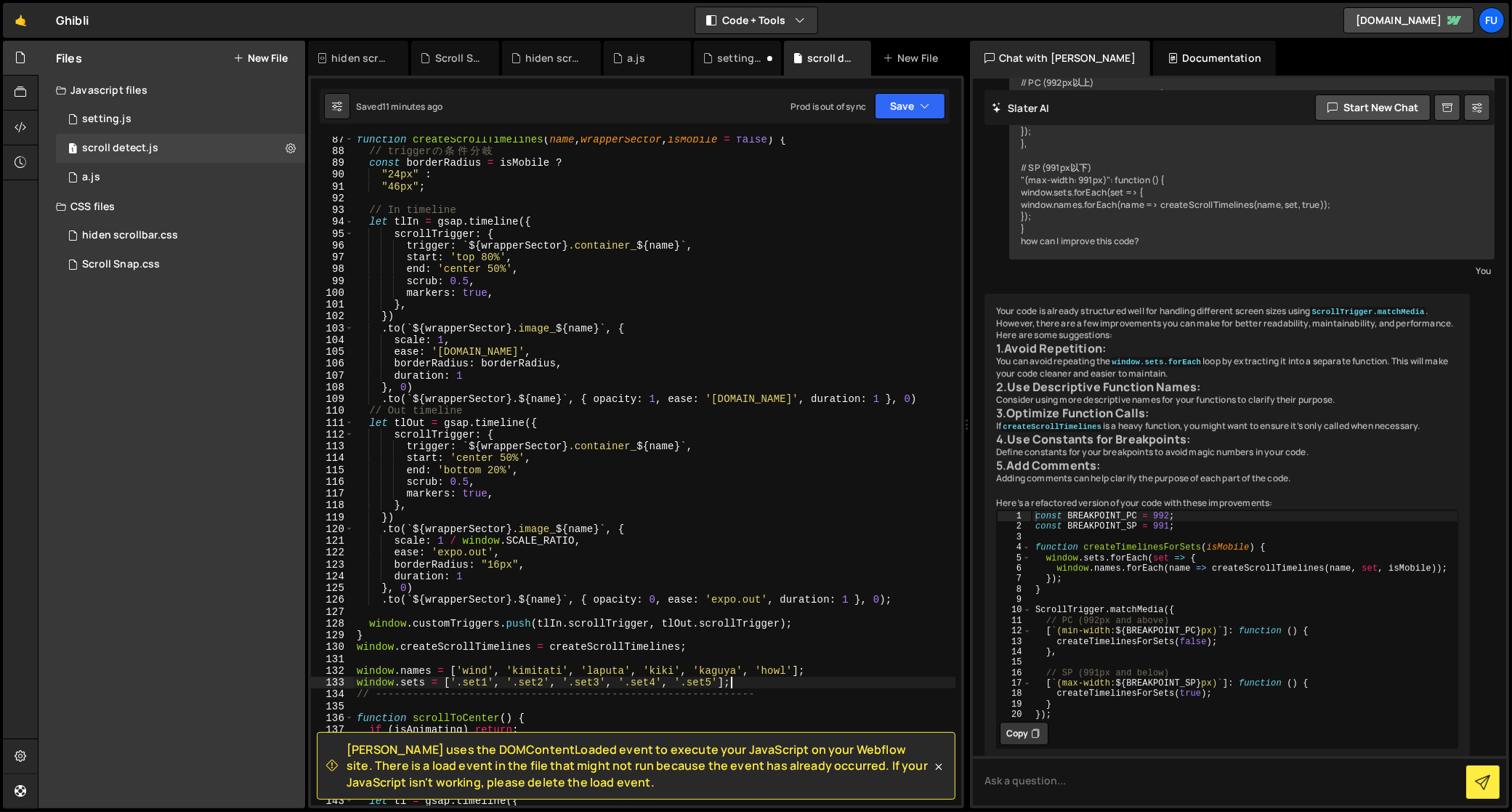
scroll to position [1018, 0]
click at [499, 265] on div "function createScrollTimelines ( name , wrapperSector , isMobile = false ) { //…" at bounding box center [654, 479] width 602 height 693
click at [492, 467] on div "function createScrollTimelines ( name , wrapperSector , isMobile = false ) { //…" at bounding box center [654, 479] width 602 height 693
click at [576, 414] on div "function createScrollTimelines ( name , wrapperSector , isMobile = false ) { //…" at bounding box center [654, 479] width 602 height 693
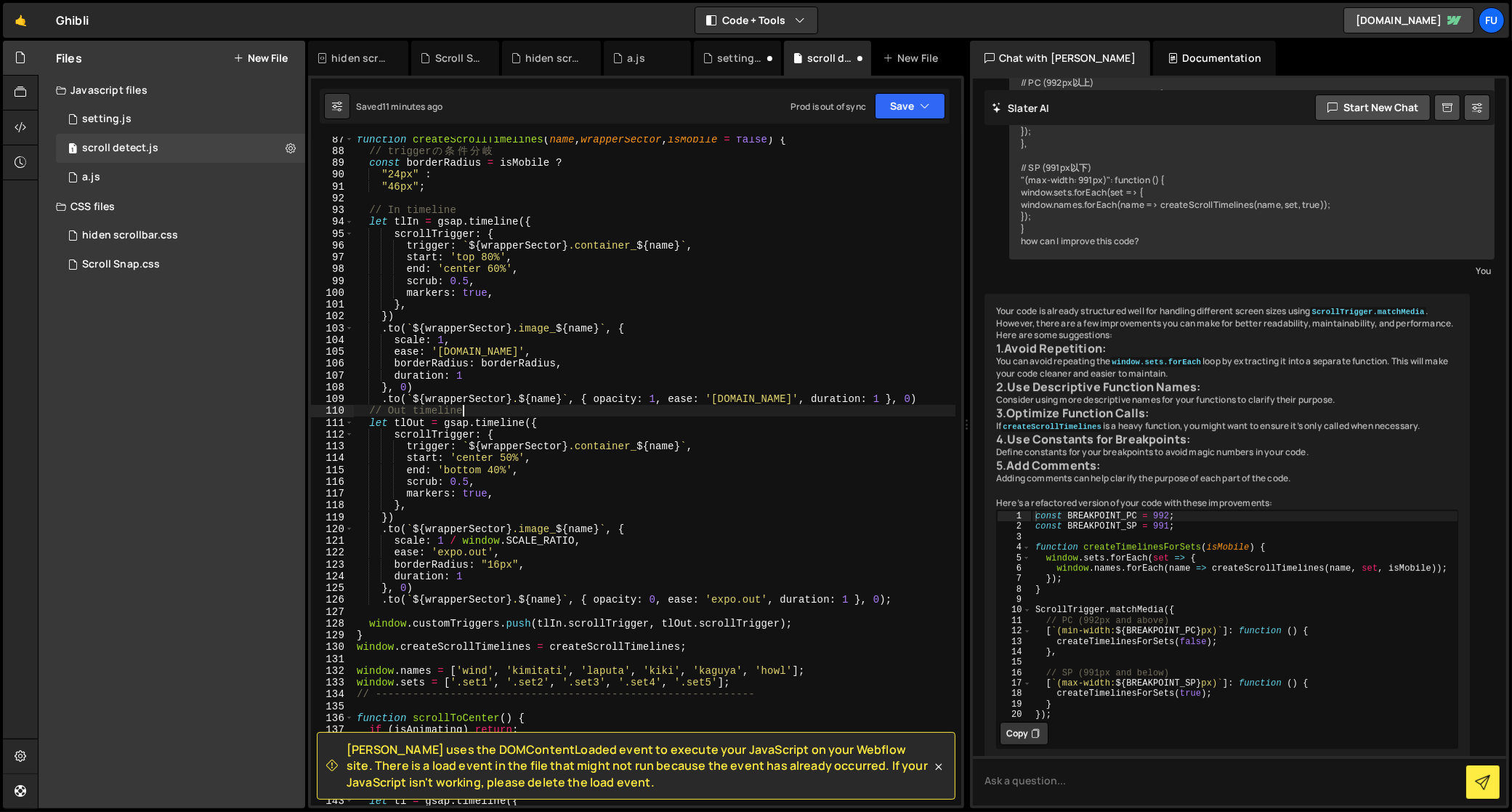
scroll to position [0, 7]
click at [913, 109] on button "Save" at bounding box center [910, 106] width 71 height 26
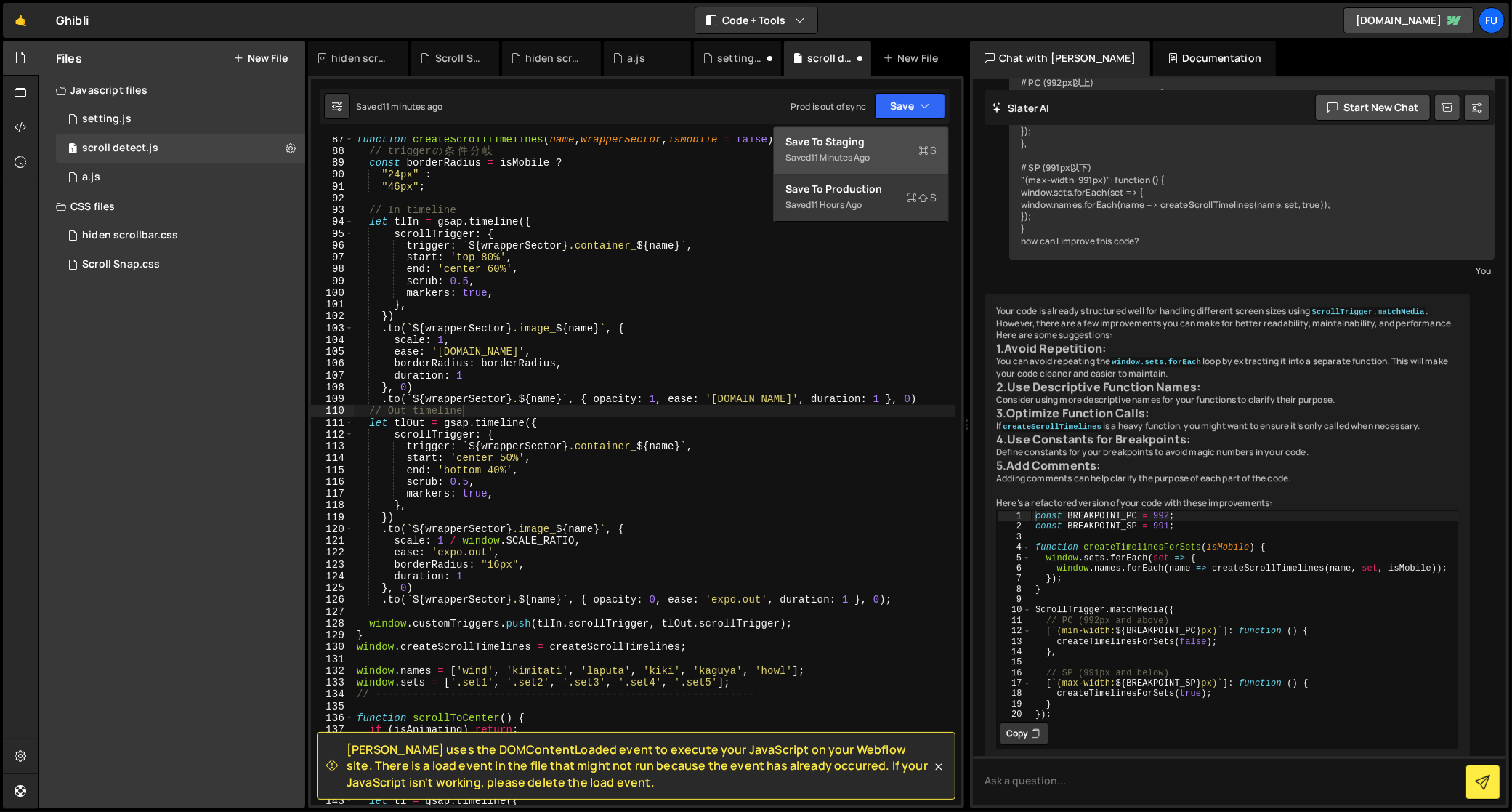
click at [855, 164] on div "Saved 11 minutes ago" at bounding box center [861, 158] width 151 height 17
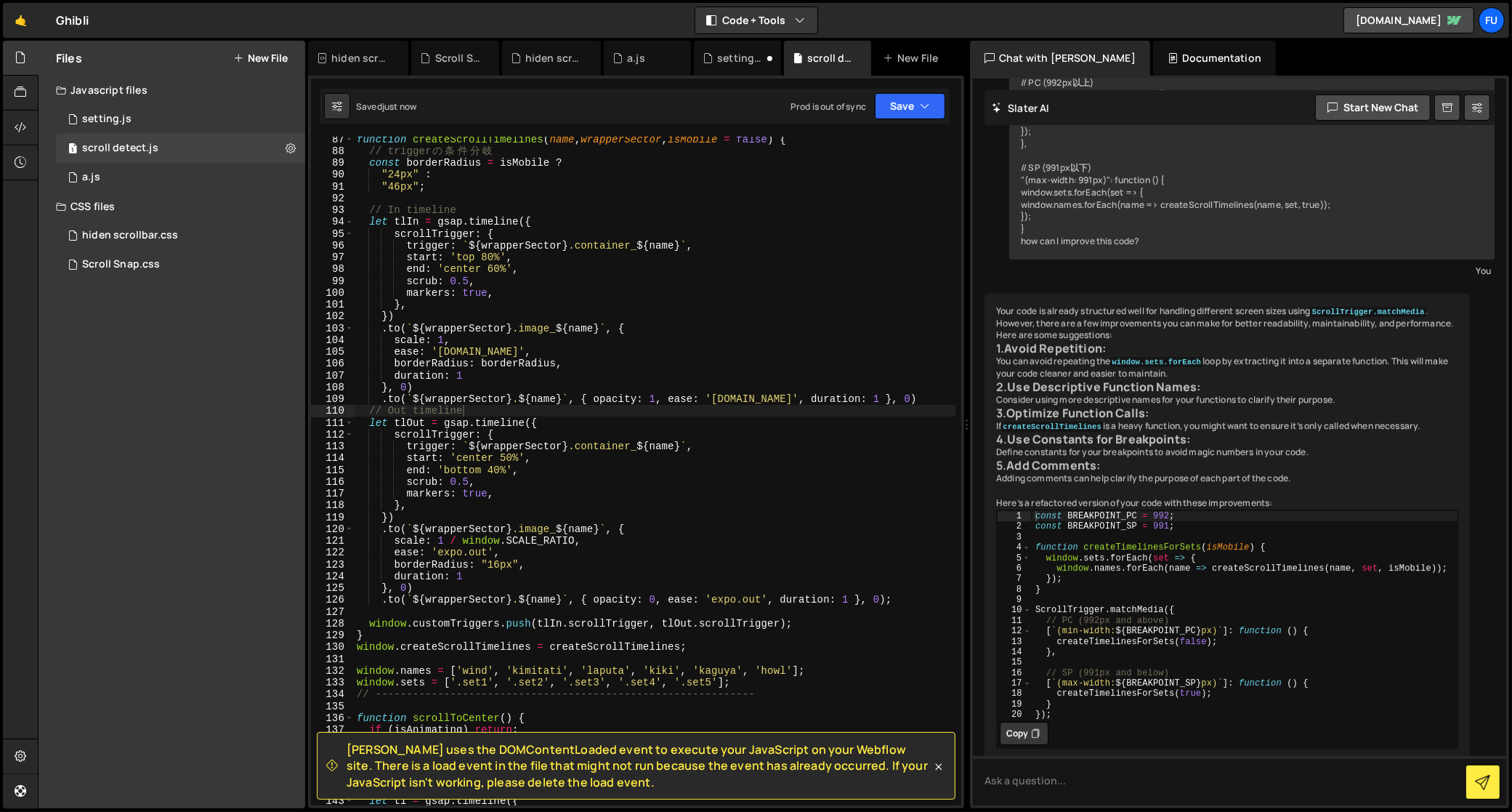
click at [493, 469] on div "function createScrollTimelines ( name , wrapperSector , isMobile = false ) { //…" at bounding box center [654, 479] width 602 height 693
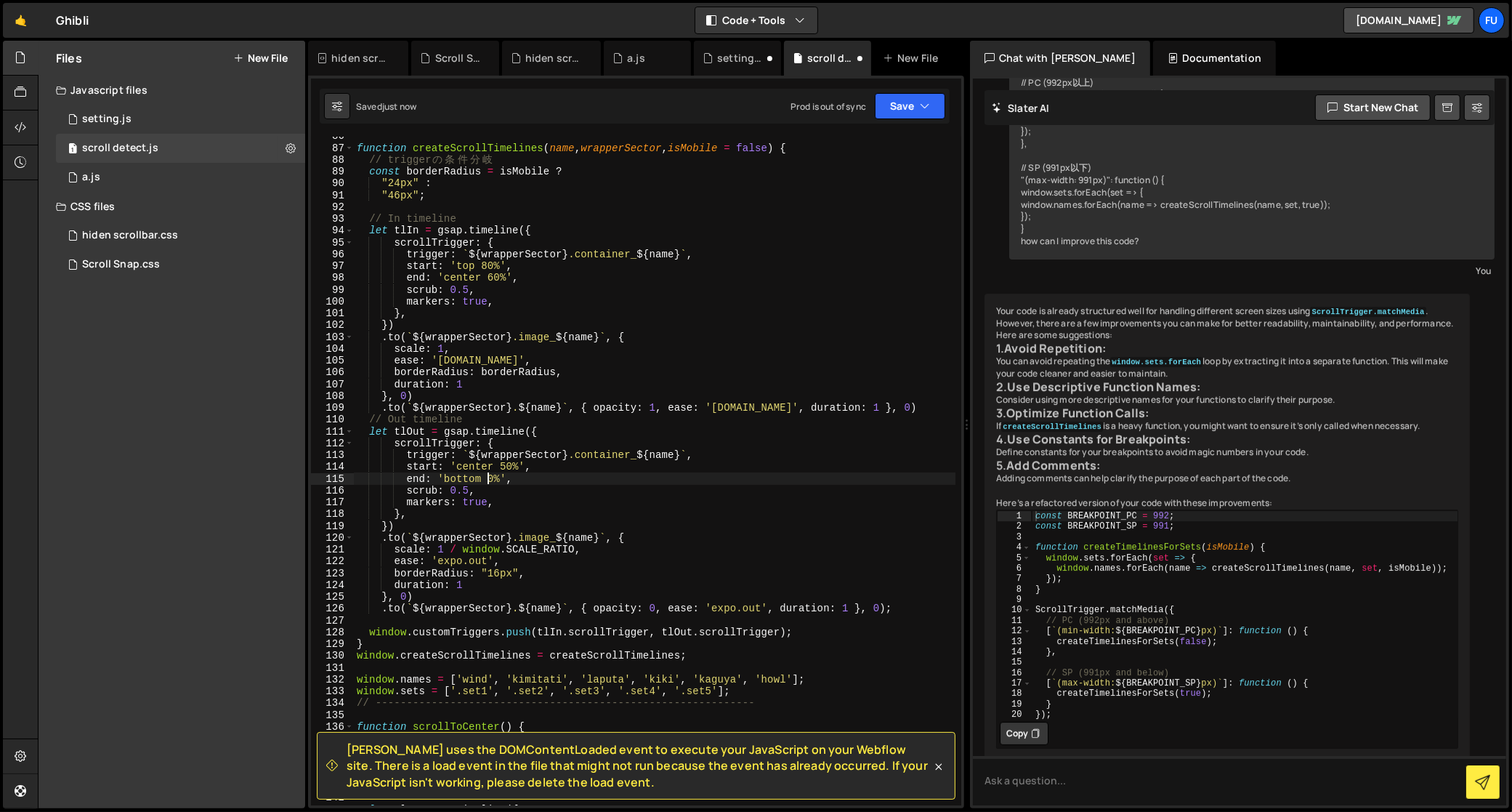
scroll to position [1010, 0]
click at [507, 468] on div "function createScrollTimelines ( name , wrapperSector , isMobile = false ) { //…" at bounding box center [654, 476] width 602 height 693
click at [914, 94] on button "Save" at bounding box center [910, 106] width 71 height 26
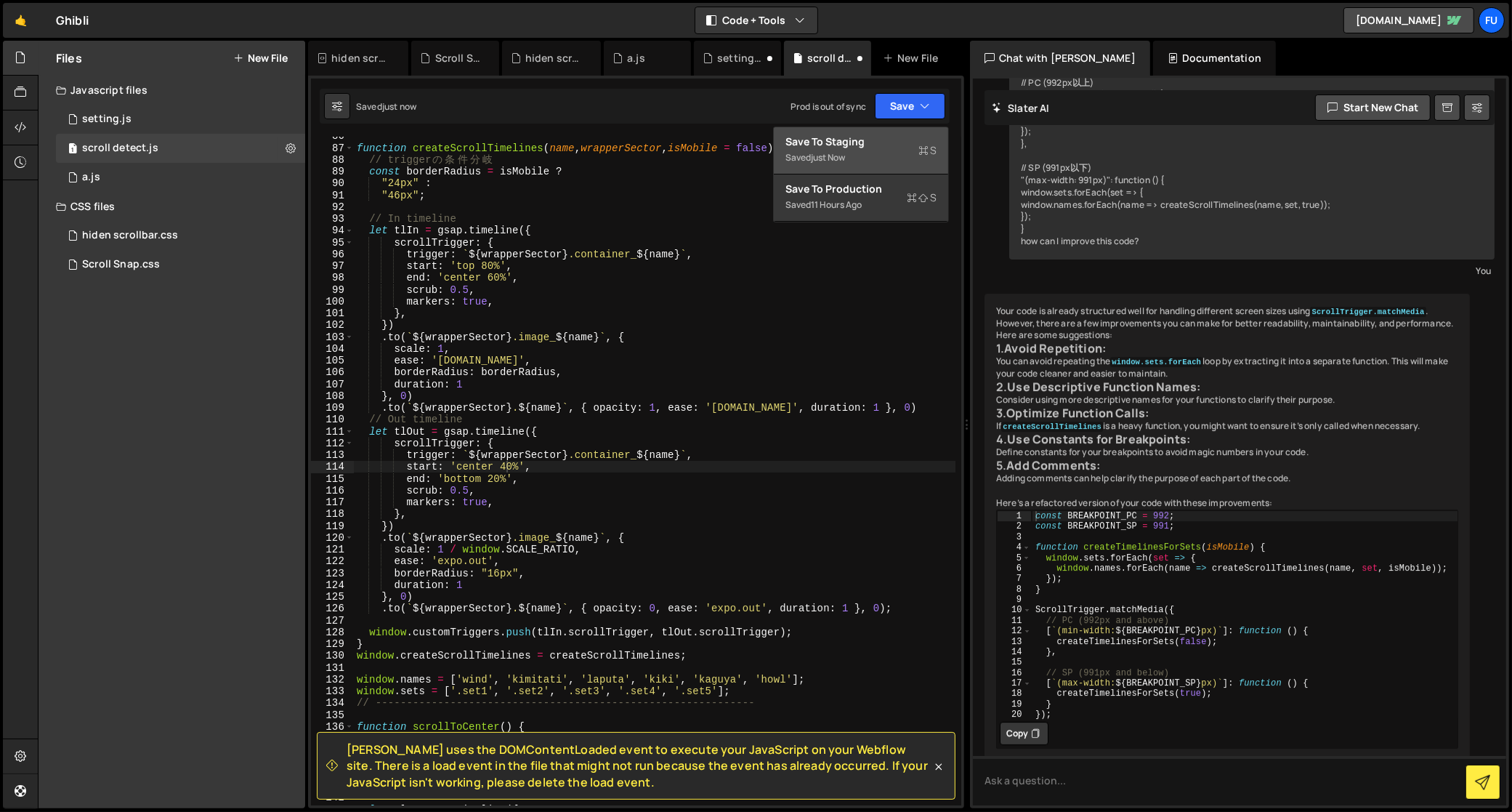
click at [849, 172] on button "Save to Staging S Saved just now" at bounding box center [861, 150] width 174 height 47
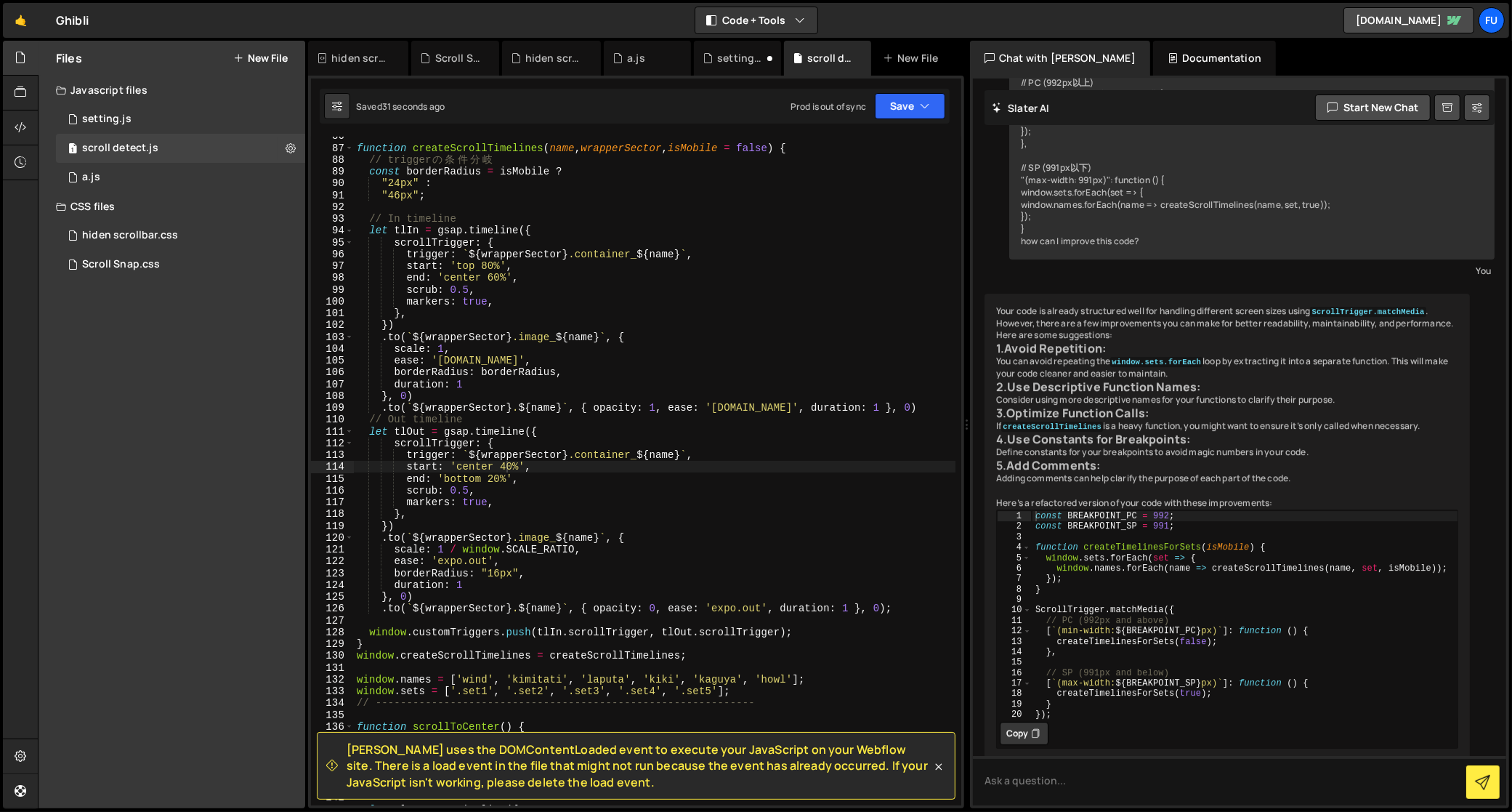
click at [490, 478] on div "function createScrollTimelines ( name , wrapperSector , isMobile = false ) { //…" at bounding box center [654, 476] width 602 height 693
click at [507, 465] on div "function createScrollTimelines ( name , wrapperSector , isMobile = false ) { //…" at bounding box center [654, 476] width 602 height 693
click at [493, 279] on div "function createScrollTimelines ( name , wrapperSector , isMobile = false ) { //…" at bounding box center [654, 476] width 602 height 693
click at [622, 513] on div "function createScrollTimelines ( name , wrapperSector , isMobile = false ) { //…" at bounding box center [654, 476] width 602 height 693
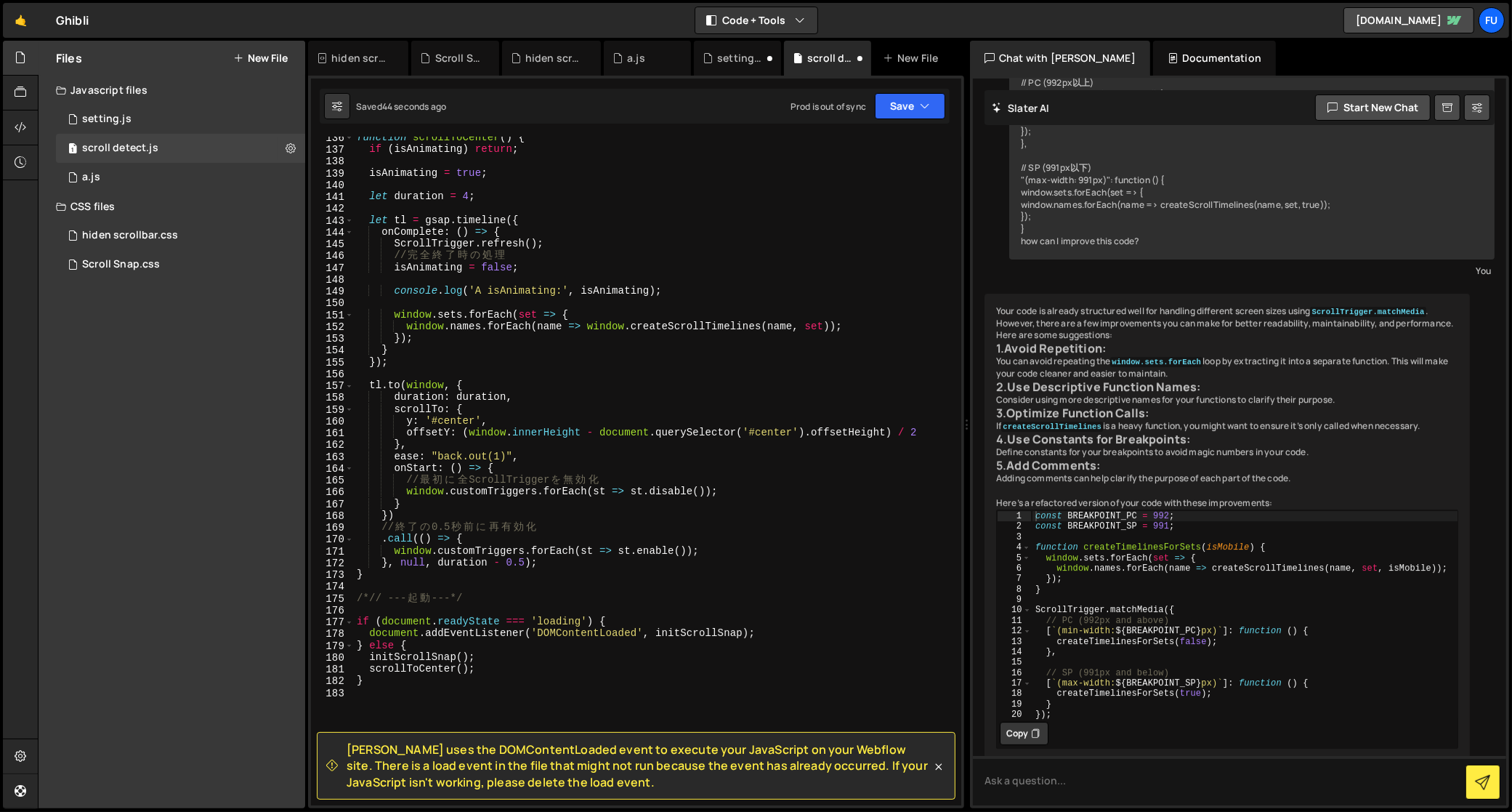
scroll to position [1599, 0]
click at [521, 562] on div "function scrollToCenter ( ) { if ( isAnimating ) return ; isAnimating = true ; …" at bounding box center [654, 478] width 602 height 693
click at [524, 557] on div "function scrollToCenter ( ) { if ( isAnimating ) return ; isAnimating = true ; …" at bounding box center [654, 478] width 602 height 693
click at [895, 106] on button "Save" at bounding box center [910, 106] width 71 height 26
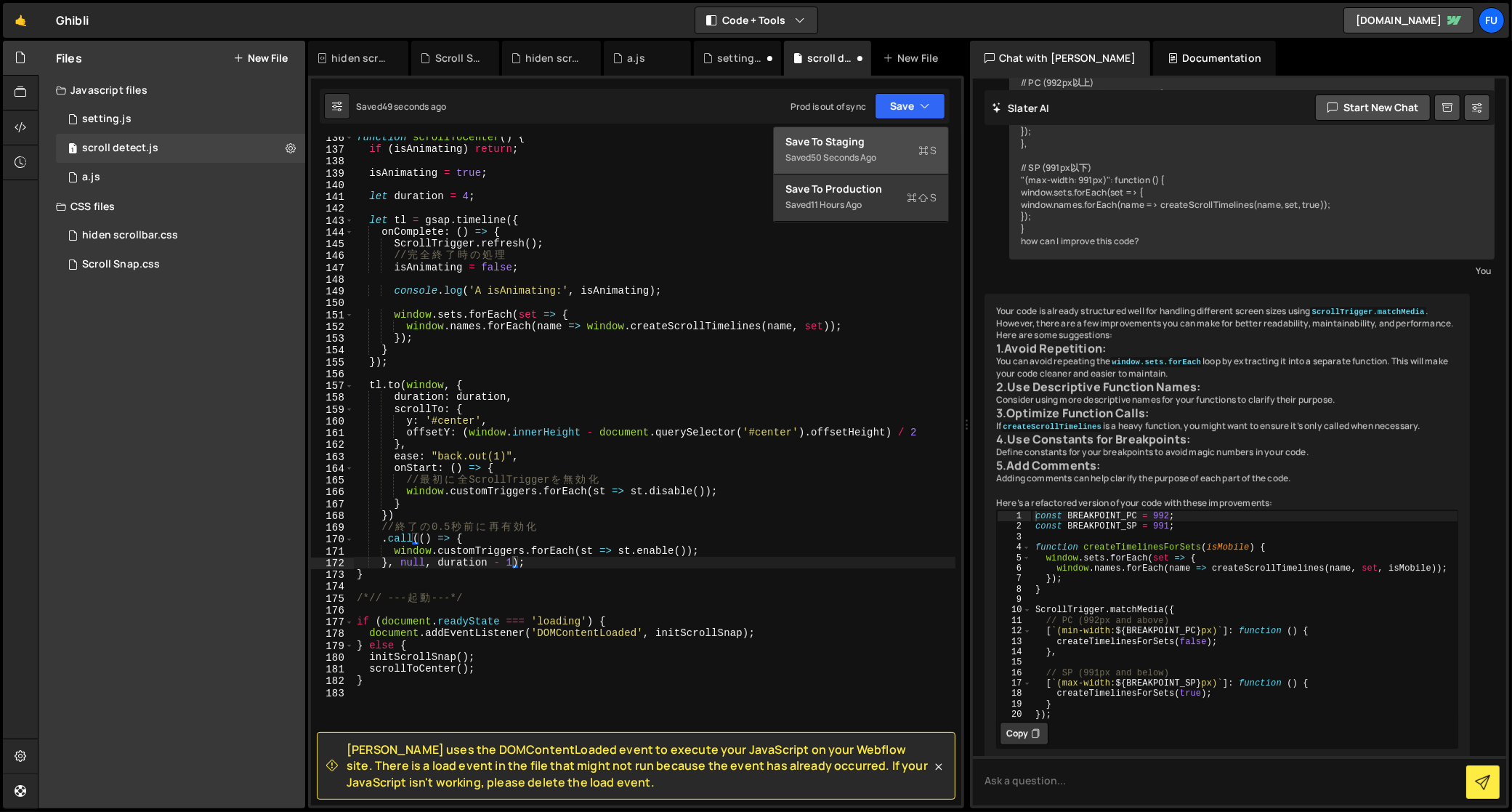
click at [879, 141] on div "Save to Staging S" at bounding box center [861, 141] width 151 height 15
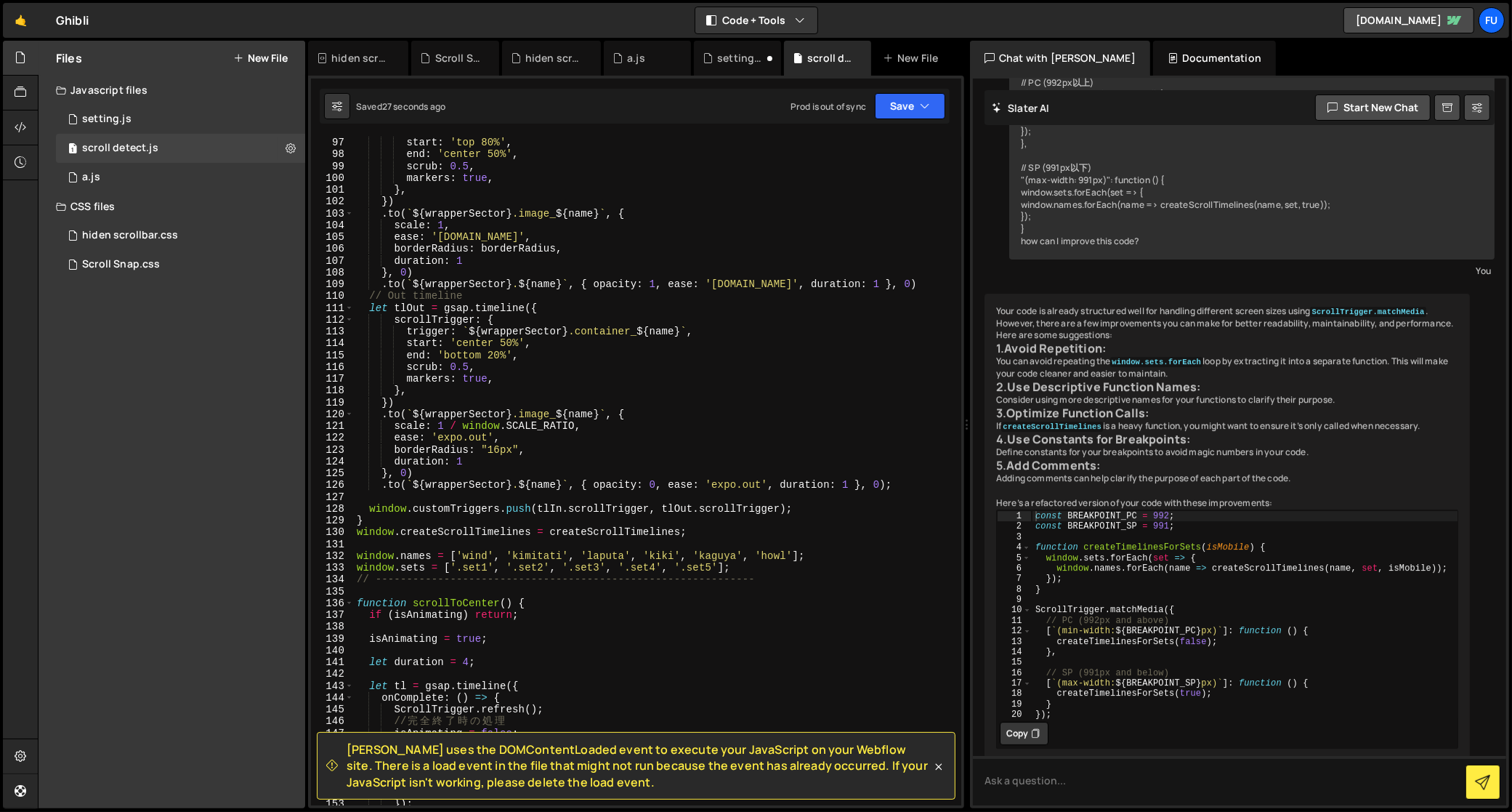
scroll to position [1133, 0]
click at [542, 381] on div "trigger : ` ${ wrapperSector } .container_ ${ name } ` , start : 'top 80%' , en…" at bounding box center [654, 471] width 602 height 693
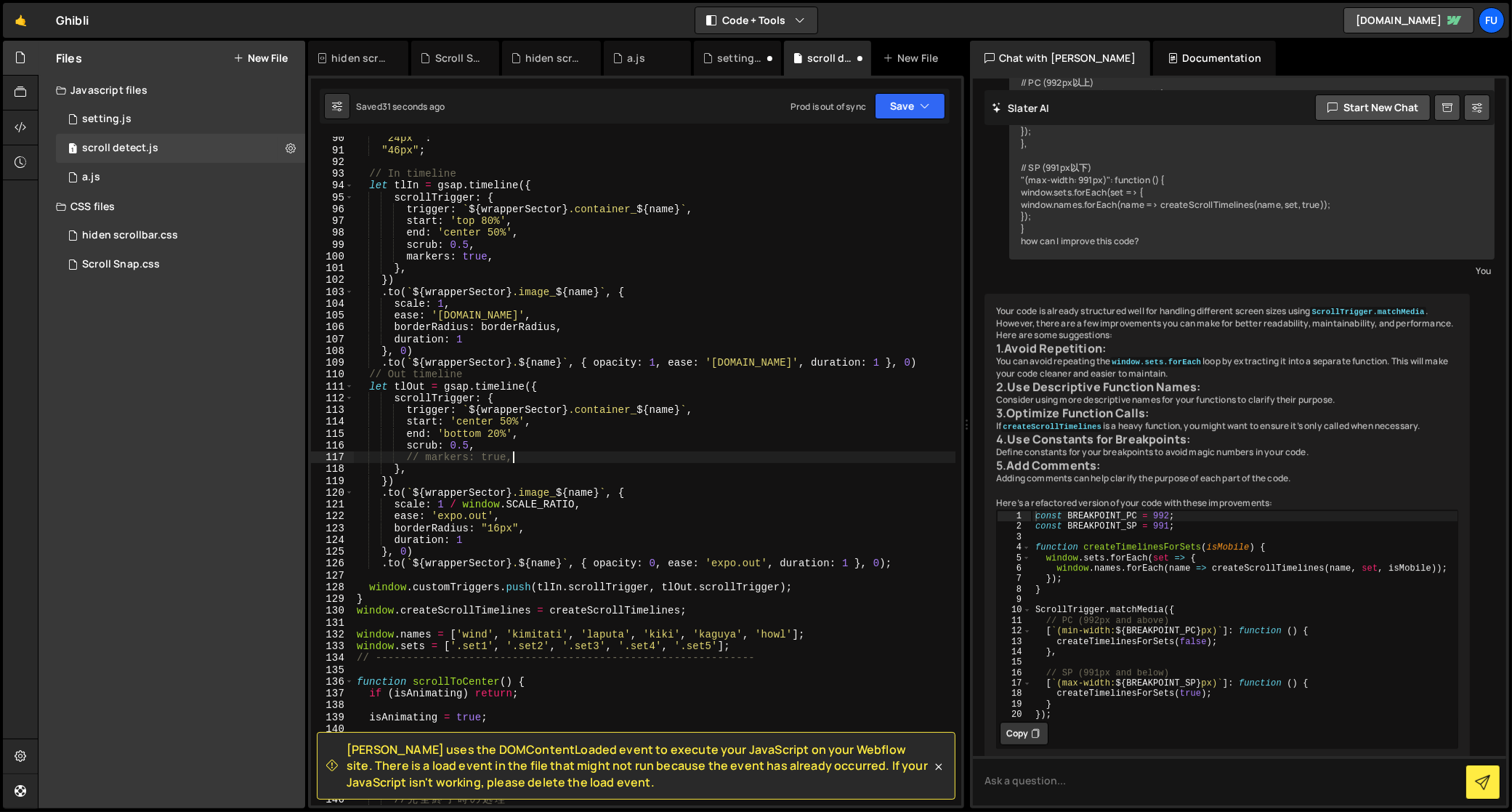
scroll to position [1048, 0]
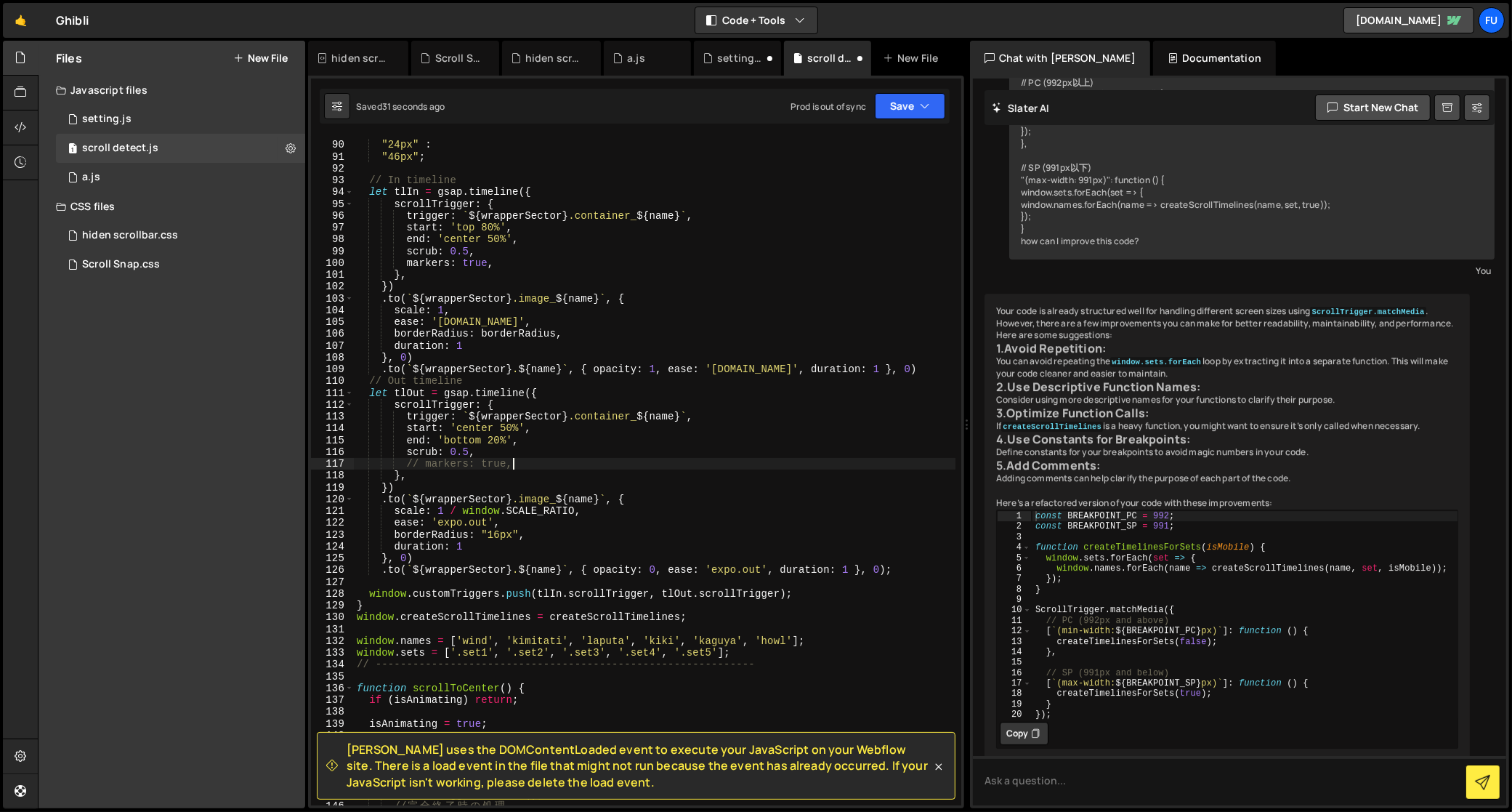
click at [529, 270] on div "const borderRadius = isMobile ? "24px" : "46px" ; // In timeline let tlIn = gsa…" at bounding box center [654, 473] width 602 height 693
click at [527, 261] on div "const borderRadius = isMobile ? "24px" : "46px" ; // In timeline let tlIn = gsa…" at bounding box center [654, 473] width 602 height 693
type textarea "// markers: true,"
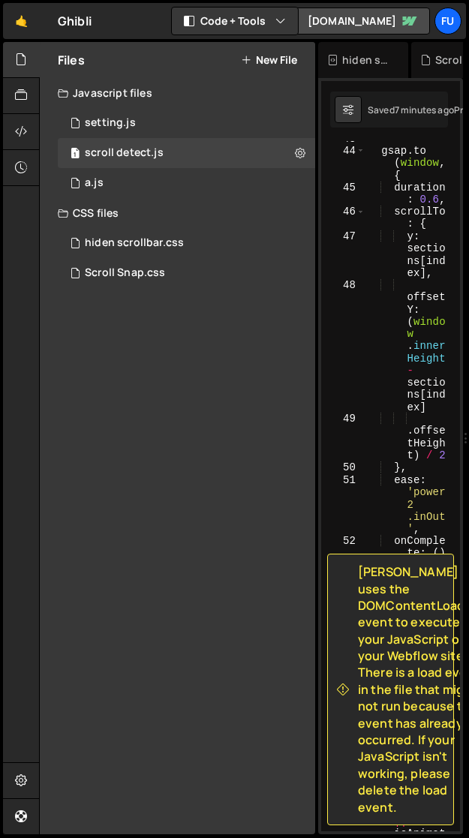
scroll to position [54222, 0]
